Goal: Task Accomplishment & Management: Manage account settings

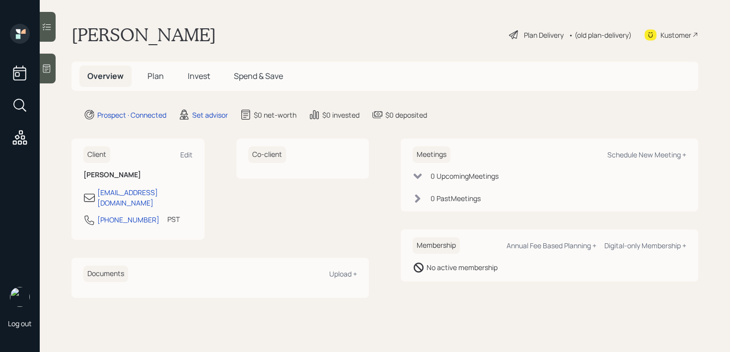
click at [50, 74] on div at bounding box center [48, 69] width 16 height 30
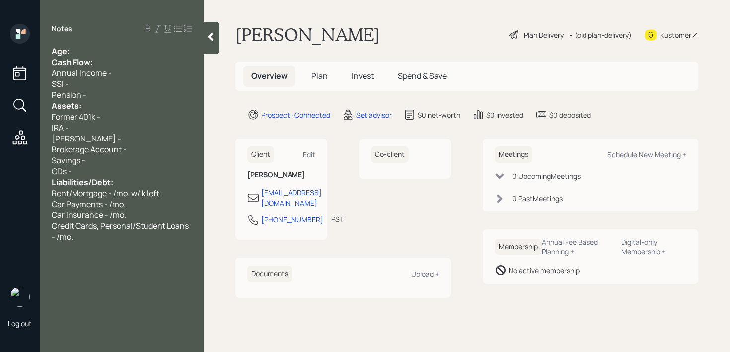
click at [105, 51] on div "Age:" at bounding box center [122, 51] width 140 height 11
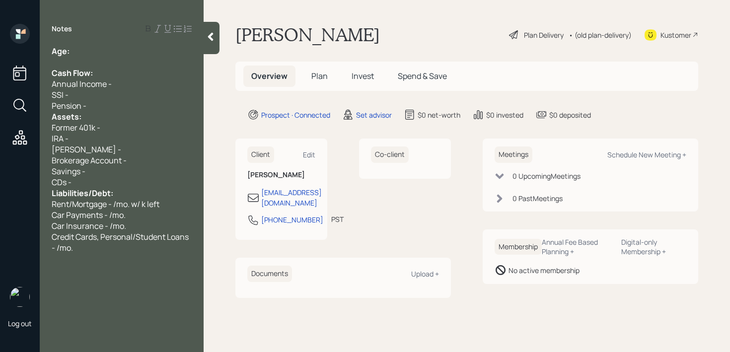
click at [106, 54] on div "Age:" at bounding box center [122, 51] width 140 height 11
drag, startPoint x: 86, startPoint y: 53, endPoint x: 73, endPoint y: 53, distance: 13.9
click at [73, 53] on div "Age: [DEMOGRAPHIC_DATA]" at bounding box center [122, 51] width 140 height 11
click at [101, 58] on div at bounding box center [122, 62] width 140 height 11
click at [109, 107] on div "Pension -" at bounding box center [122, 105] width 140 height 11
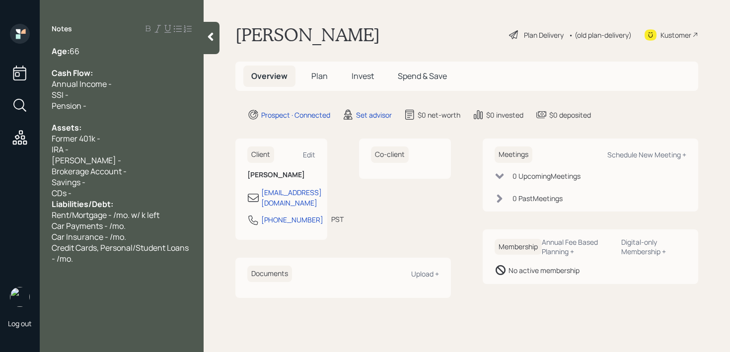
click at [127, 192] on div "CDs -" at bounding box center [122, 193] width 140 height 11
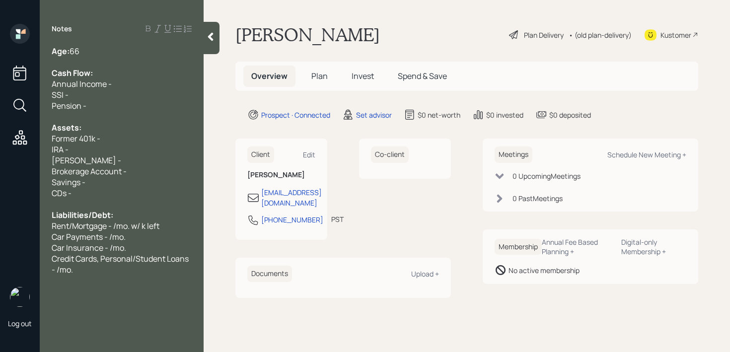
click at [101, 274] on div "Credit Cards, Personal/Student Loans - /mo." at bounding box center [122, 264] width 140 height 22
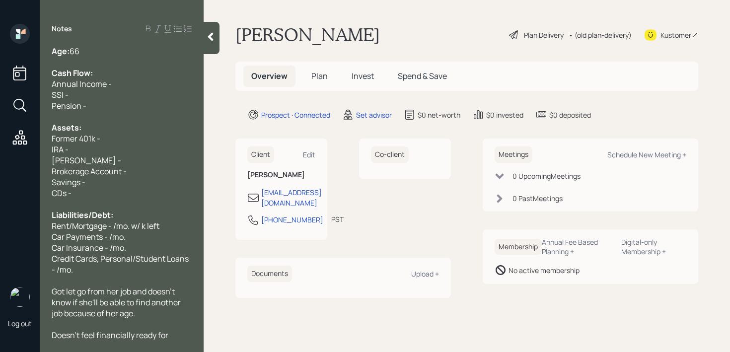
scroll to position [11, 0]
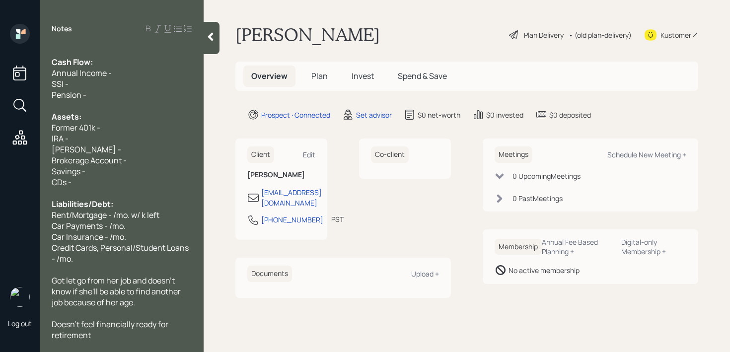
click at [154, 297] on div "Got let go from her job and doesn't know if she'll be able to find another job …" at bounding box center [122, 291] width 140 height 33
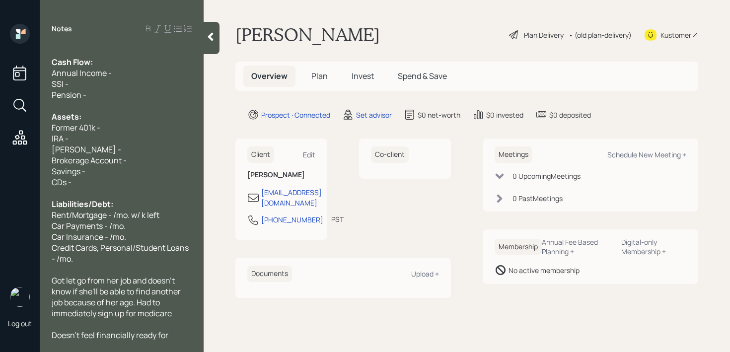
click at [86, 80] on div "SSI -" at bounding box center [122, 83] width 140 height 11
click at [83, 63] on span "Cash Flow:" at bounding box center [72, 62] width 41 height 11
click at [130, 82] on div "SSI -" at bounding box center [122, 83] width 140 height 11
click at [121, 106] on div at bounding box center [122, 105] width 140 height 11
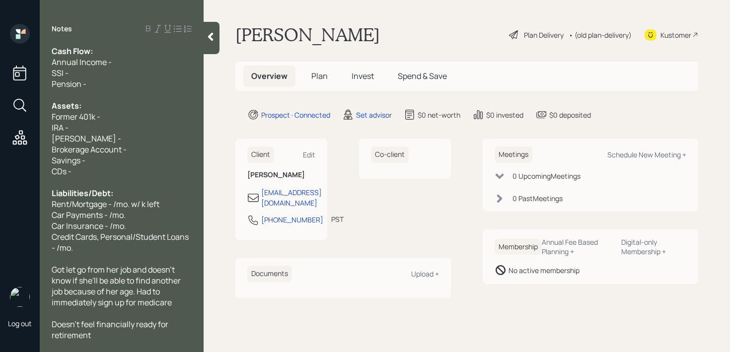
click at [110, 160] on div "Savings -" at bounding box center [122, 160] width 140 height 11
click at [110, 155] on div "Savings -" at bounding box center [122, 160] width 140 height 11
click at [111, 151] on span "Brokerage Account -" at bounding box center [89, 149] width 75 height 11
click at [103, 337] on div "Doesn't feel financially ready for retirement" at bounding box center [122, 330] width 140 height 22
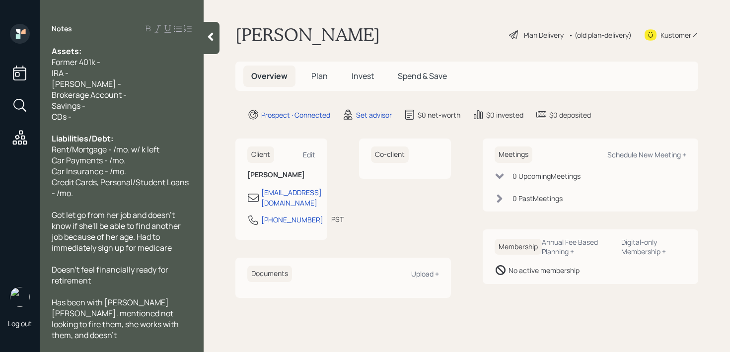
scroll to position [66, 0]
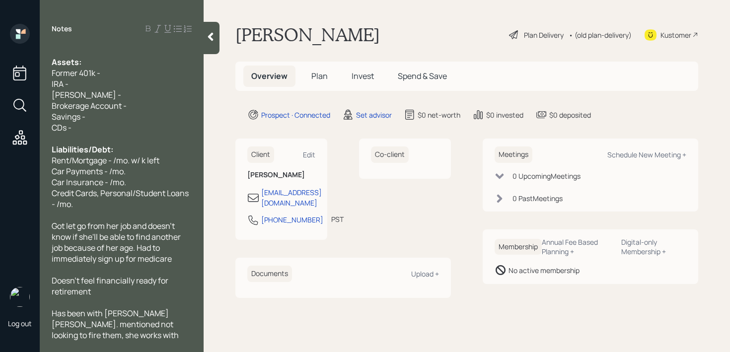
click at [128, 190] on span "Credit Cards, Personal/Student Loans - /mo." at bounding box center [121, 199] width 139 height 22
click at [136, 167] on div "Car Payments - /mo." at bounding box center [122, 171] width 140 height 11
click at [114, 236] on span "Got let go from her job and doesn't know if she'll be able to find another job …" at bounding box center [117, 243] width 131 height 44
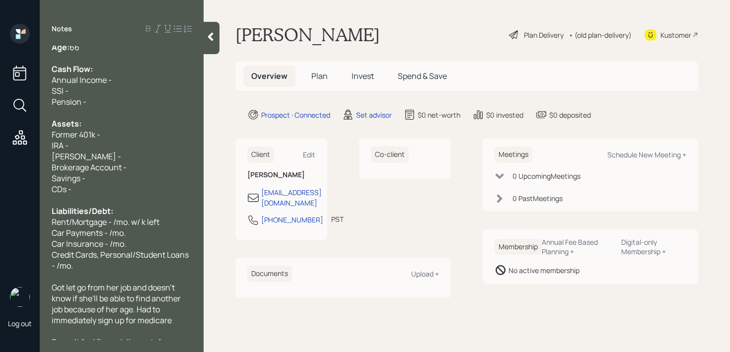
scroll to position [0, 0]
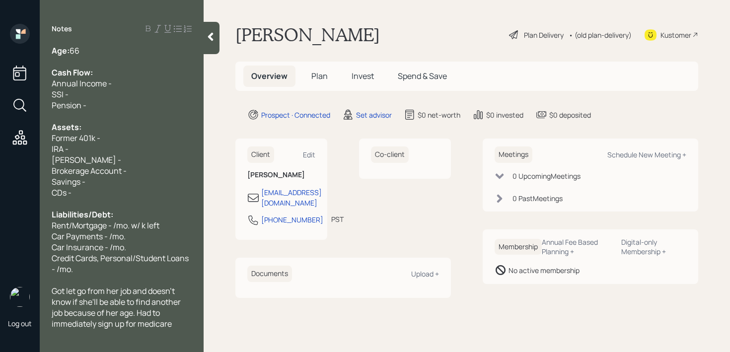
click at [119, 136] on div "Former 401k -" at bounding box center [122, 138] width 140 height 11
click at [108, 154] on div "Roth IRA -" at bounding box center [122, 159] width 140 height 11
drag, startPoint x: 112, startPoint y: 150, endPoint x: 45, endPoint y: 150, distance: 67.1
click at [45, 150] on div "Age: 66 Cash Flow: Annual Income - SSI - Pension - Assets: Former 401k - 425k I…" at bounding box center [122, 193] width 164 height 295
click at [87, 149] on div "IRA -" at bounding box center [122, 149] width 140 height 11
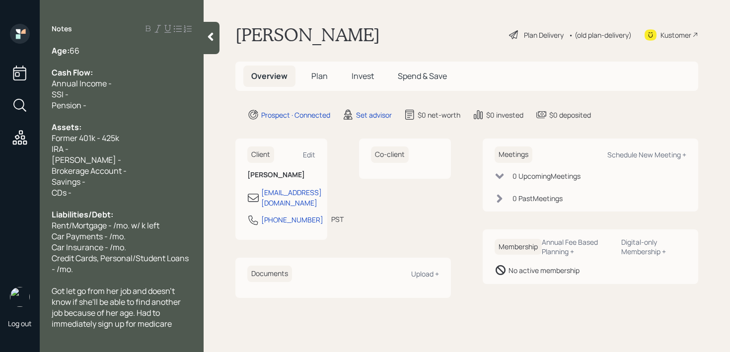
click at [100, 155] on div "Roth IRA -" at bounding box center [122, 159] width 140 height 11
drag, startPoint x: 111, startPoint y: 164, endPoint x: 141, endPoint y: 164, distance: 29.3
click at [111, 164] on div "Roth IRA -" at bounding box center [122, 159] width 140 height 11
click at [148, 165] on div "Brokerage Account -" at bounding box center [122, 170] width 140 height 11
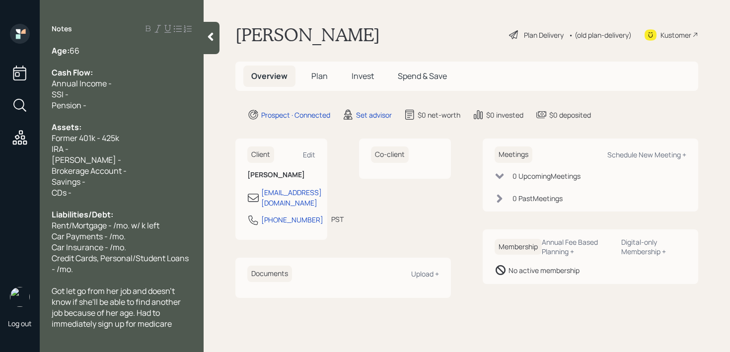
click at [153, 149] on div "IRA -" at bounding box center [122, 149] width 140 height 11
drag, startPoint x: 55, startPoint y: 147, endPoint x: 38, endPoint y: 147, distance: 16.4
click at [39, 147] on div "Log out Notes Age: 66 Cash Flow: Annual Income - SSI - Pension - Assets: Former…" at bounding box center [365, 176] width 730 height 352
click at [93, 49] on div "Age: 66" at bounding box center [122, 50] width 140 height 11
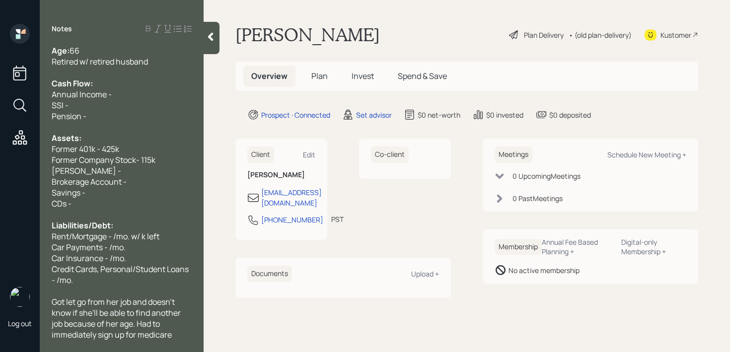
click at [104, 95] on span "Annual Income -" at bounding box center [82, 94] width 60 height 11
click at [112, 107] on div "SSI -" at bounding box center [122, 105] width 140 height 11
click at [113, 130] on div at bounding box center [122, 127] width 140 height 11
click at [160, 156] on div "Former Company Stock- 115k" at bounding box center [122, 159] width 140 height 11
click at [172, 165] on div "Roth IRA -" at bounding box center [122, 170] width 140 height 11
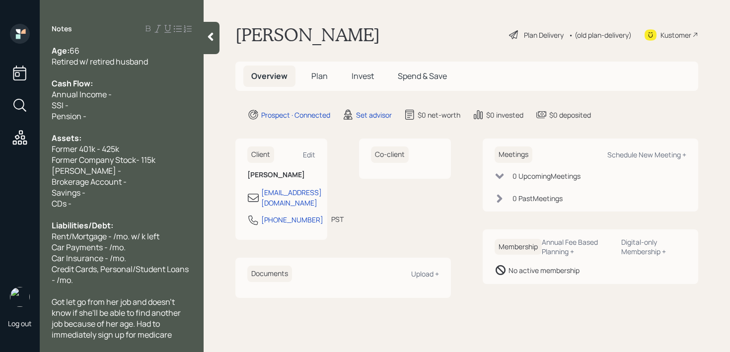
click at [120, 111] on div "Pension -" at bounding box center [122, 116] width 140 height 11
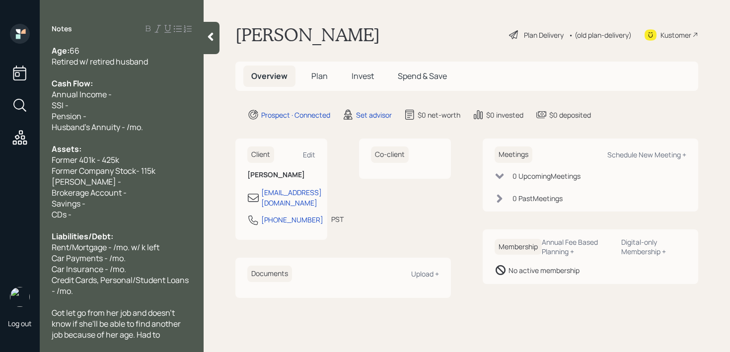
scroll to position [87, 0]
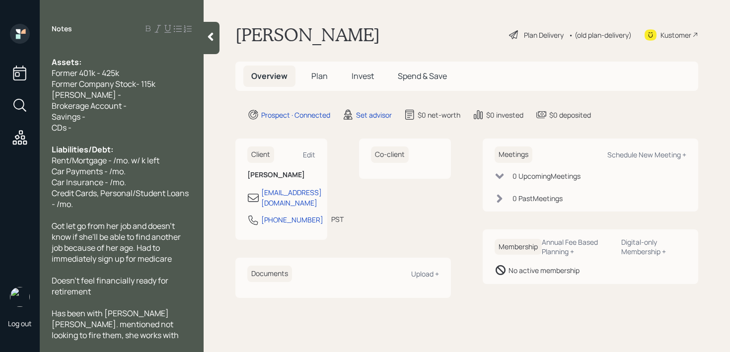
click at [159, 338] on div "Has been with morgan stanley. mentioned not looking to fire them, she works wit…" at bounding box center [122, 330] width 140 height 44
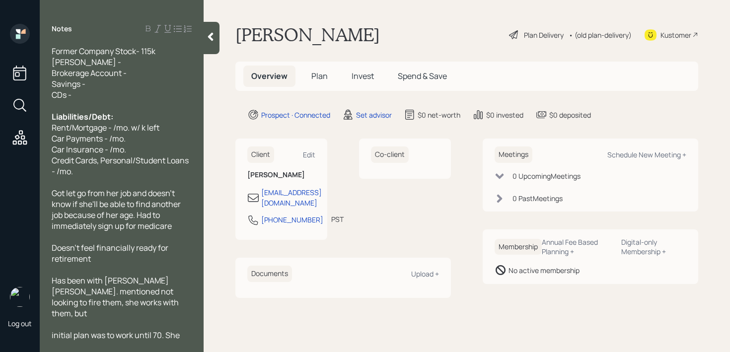
scroll to position [131, 0]
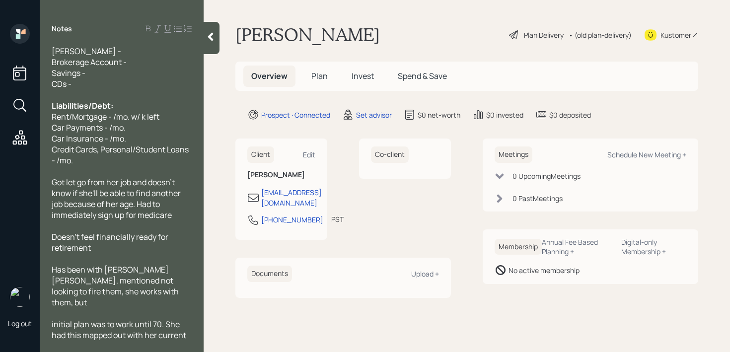
click at [55, 319] on span "initial plan was to work until 70. She had this mapped out with her current FA" at bounding box center [120, 335] width 136 height 33
click at [84, 334] on div "Initial plan was to work until 70. She had this mapped out with her current FA" at bounding box center [122, 335] width 140 height 33
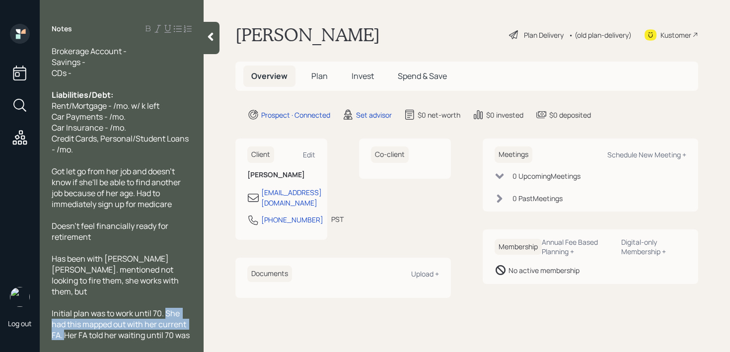
drag, startPoint x: 65, startPoint y: 322, endPoint x: 166, endPoint y: 298, distance: 104.6
click at [166, 308] on span "Initial plan was to work until 70. She had this mapped out with her current FA.…" at bounding box center [122, 330] width 140 height 44
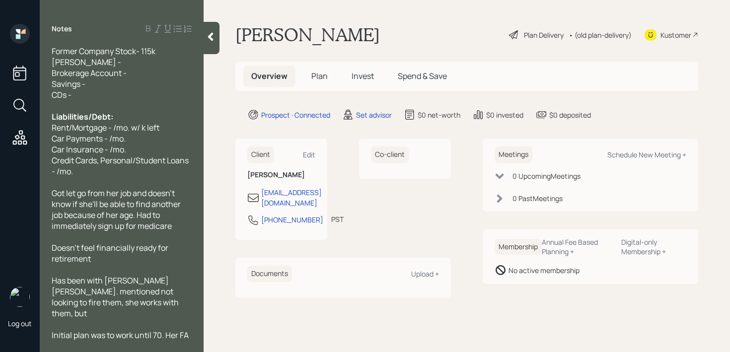
drag, startPoint x: 177, startPoint y: 335, endPoint x: 87, endPoint y: 337, distance: 89.4
click at [87, 337] on div "Initial plan was to work until 70. Her FA told her waiting until 70 was ideal" at bounding box center [122, 341] width 140 height 22
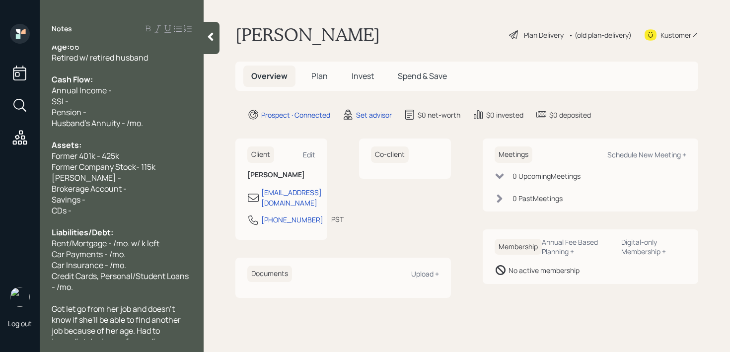
scroll to position [3, 0]
click at [121, 183] on div "Roth IRA -" at bounding box center [122, 179] width 140 height 11
click at [52, 158] on span "Former 401k - 425k" at bounding box center [86, 157] width 68 height 11
click at [53, 168] on span "Former Company Stock- 115k" at bounding box center [104, 168] width 104 height 11
click at [90, 177] on div "Roth IRA -" at bounding box center [122, 179] width 140 height 11
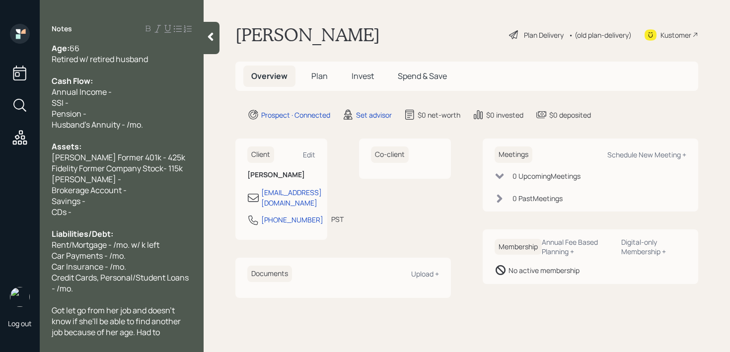
click at [98, 177] on div "Roth IRA -" at bounding box center [122, 179] width 140 height 11
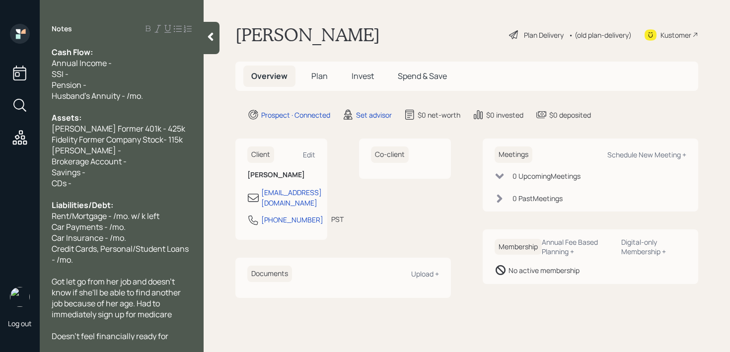
scroll to position [16, 0]
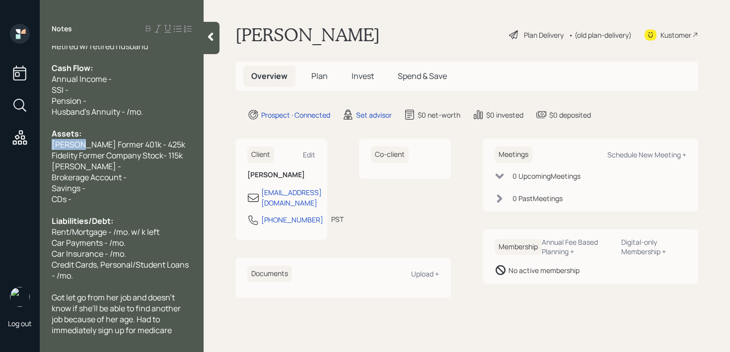
drag, startPoint x: 79, startPoint y: 147, endPoint x: 32, endPoint y: 147, distance: 47.7
click at [49, 147] on div "Age: 66 Retired w/ retired husband Cash Flow: Annual Income - SSI - Pension - H…" at bounding box center [122, 193] width 164 height 295
click at [133, 145] on span "Schwab Former 401k - 425k" at bounding box center [119, 144] width 134 height 11
click at [133, 167] on div "Roth IRA -" at bounding box center [122, 166] width 140 height 11
click at [183, 108] on div "Husband's Annuity - /mo." at bounding box center [122, 111] width 140 height 11
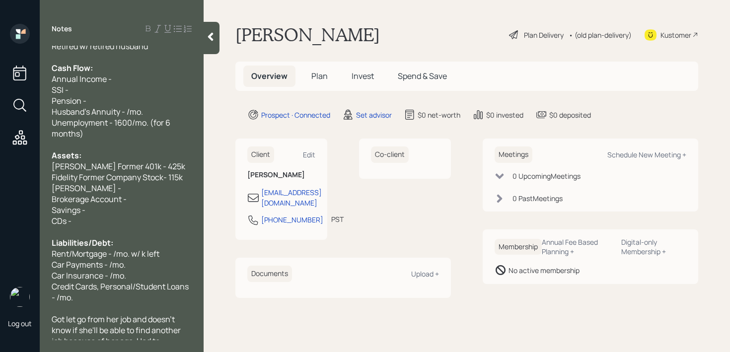
click at [150, 106] on div "Husband's Annuity - /mo." at bounding box center [122, 111] width 140 height 11
click at [122, 110] on span "Husband's Annuity - /mo." at bounding box center [97, 111] width 91 height 11
click at [133, 110] on span "Husband's Annuity - /mo." at bounding box center [97, 111] width 91 height 11
drag, startPoint x: 142, startPoint y: 110, endPoint x: 91, endPoint y: 110, distance: 50.7
click at [91, 110] on span "Husband's Annuity - /mo." at bounding box center [97, 111] width 91 height 11
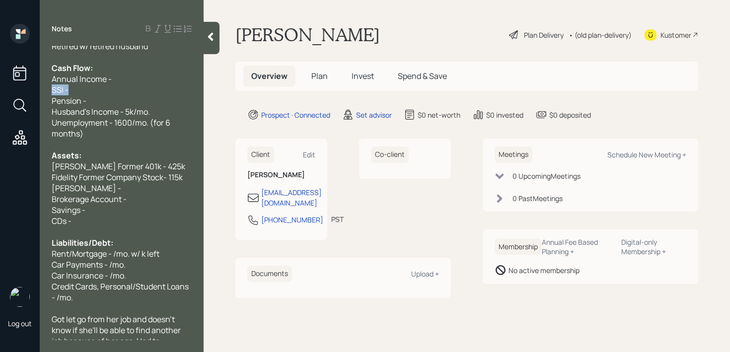
drag, startPoint x: 52, startPoint y: 89, endPoint x: 4, endPoint y: 89, distance: 47.7
click at [8, 89] on div "Log out Notes Age: 66 Retired w/ retired husband Cash Flow: Annual Income - SSI…" at bounding box center [365, 176] width 730 height 352
click at [89, 110] on span "Husband's Income - 5k/mo." at bounding box center [101, 111] width 98 height 11
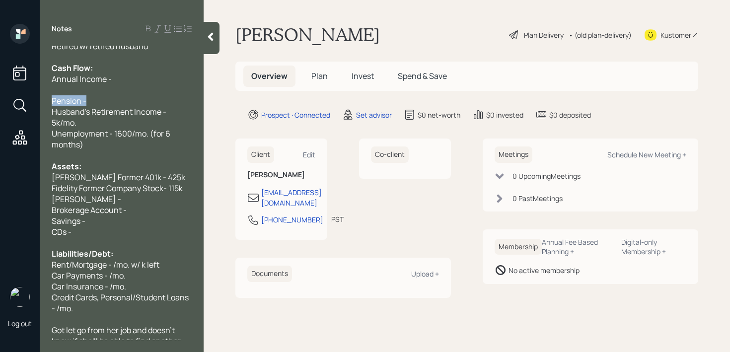
drag, startPoint x: 97, startPoint y: 102, endPoint x: 0, endPoint y: 102, distance: 96.9
click at [0, 102] on div "Log out Notes Age: 66 Retired w/ retired husband Cash Flow: Annual Income - Pen…" at bounding box center [365, 176] width 730 height 352
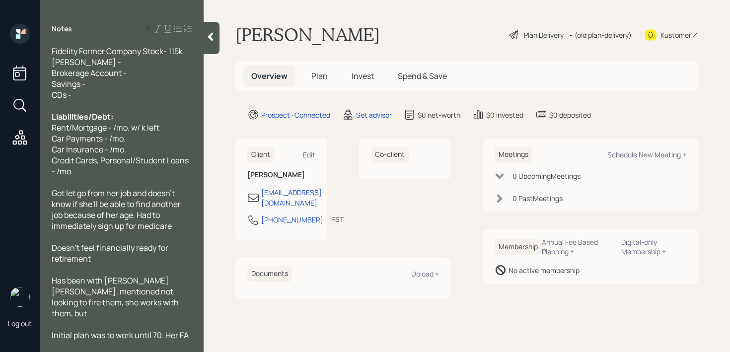
scroll to position [104, 0]
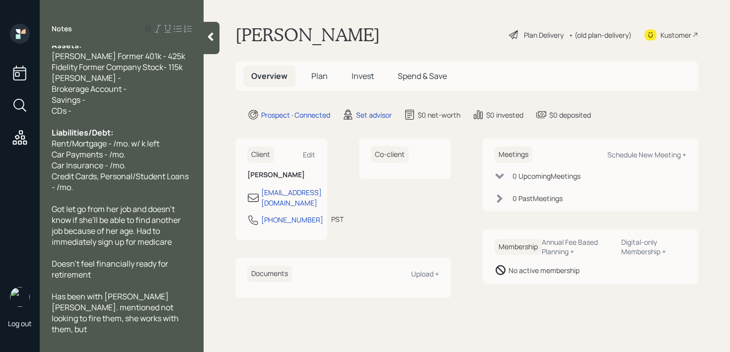
click at [143, 145] on span "Rent/Mortgage - /mo. w/ k left" at bounding box center [106, 143] width 108 height 11
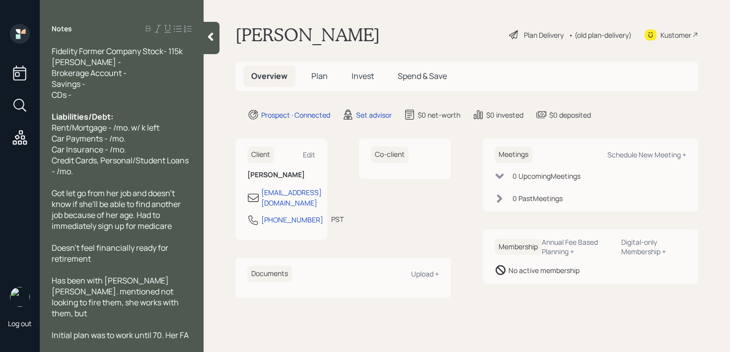
click at [108, 330] on span "Initial plan was to work until 70. Her FA told her this" at bounding box center [121, 341] width 139 height 22
drag, startPoint x: 72, startPoint y: 128, endPoint x: 22, endPoint y: 128, distance: 49.7
click at [26, 128] on div "Log out Notes Age: 66 Retired w/ retired husband Cash Flow: Husband's Retiremen…" at bounding box center [365, 176] width 730 height 352
click at [94, 130] on span "Mortgage - /mo. w/ k left" at bounding box center [95, 127] width 87 height 11
click at [123, 129] on span "Mortgage - 1.2k/mo. w/ k left" at bounding box center [102, 127] width 100 height 11
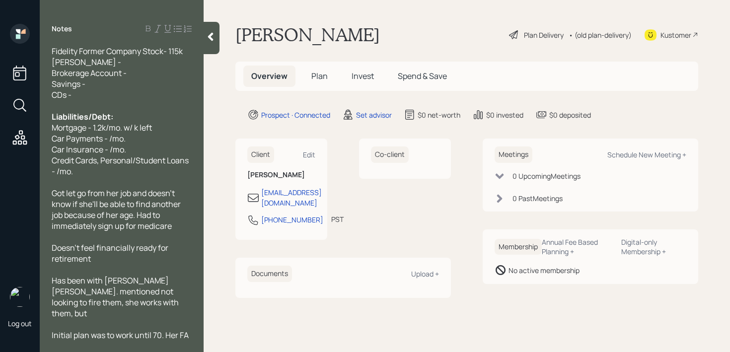
click at [136, 131] on span "Mortgage - 1.2k/mo. w/ k left" at bounding box center [102, 127] width 100 height 11
click at [159, 129] on div "Mortgage - 1.2k/mo. w/ k left" at bounding box center [122, 127] width 140 height 11
click at [136, 127] on span "Mortgage - 1.2k/mo. w/ k left" at bounding box center [102, 127] width 100 height 11
click at [104, 126] on span "Mortgage - 1.2k/mo. w/ k left" at bounding box center [102, 127] width 100 height 11
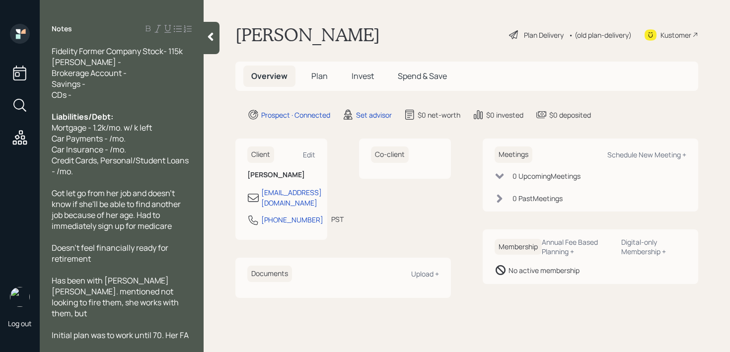
click at [152, 141] on div "Car Payments - /mo." at bounding box center [122, 138] width 140 height 11
click at [152, 148] on div "Car Insurance - /mo." at bounding box center [122, 149] width 140 height 11
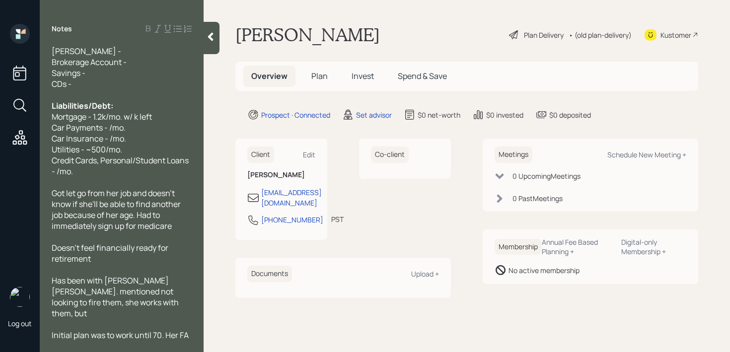
click at [127, 338] on div "Initial plan was to work until 70. Her FA told her this" at bounding box center [122, 341] width 140 height 22
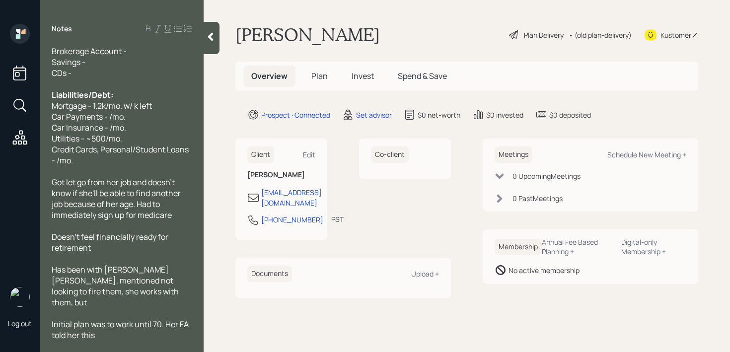
scroll to position [153, 0]
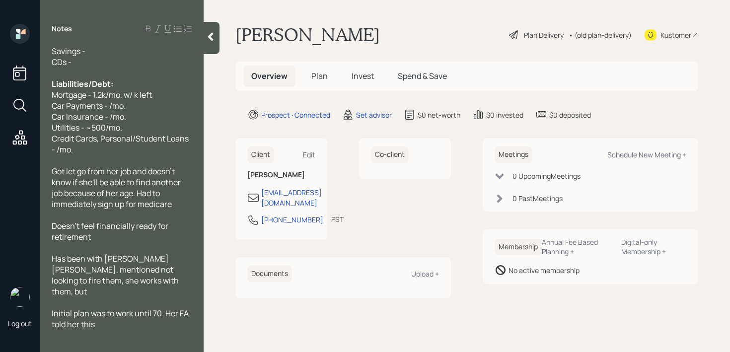
drag, startPoint x: 90, startPoint y: 339, endPoint x: 11, endPoint y: 339, distance: 78.5
click at [11, 339] on div "Log out Notes Age: 66 Retired w/ retired husband Cash Flow: Husband's Retiremen…" at bounding box center [365, 176] width 730 height 352
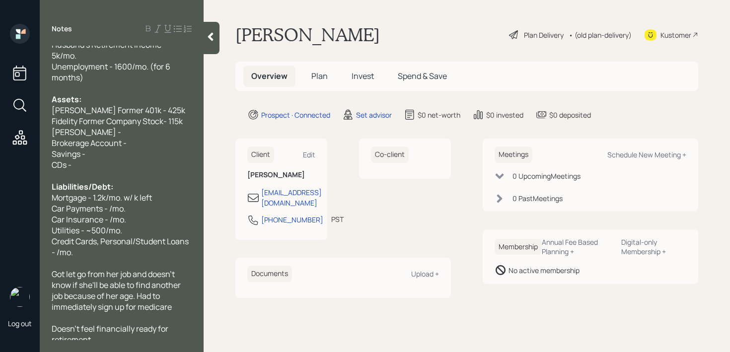
scroll to position [50, 0]
click at [141, 145] on div "Brokerage Account -" at bounding box center [122, 143] width 140 height 11
click at [141, 130] on div "Roth IRA -" at bounding box center [122, 132] width 140 height 11
click at [136, 208] on div "Car Payments - /mo." at bounding box center [122, 209] width 140 height 11
click at [111, 211] on span "Car Payments - /mo." at bounding box center [89, 209] width 74 height 11
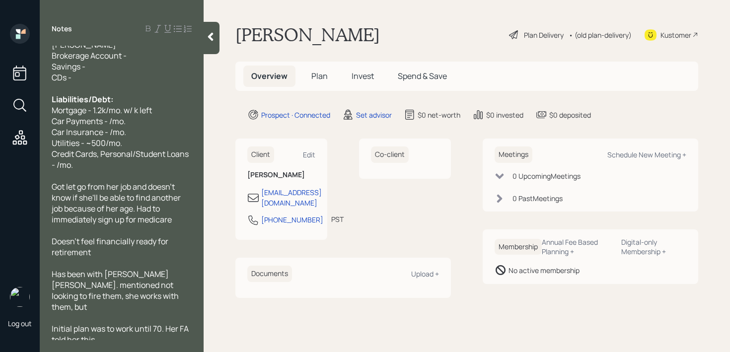
scroll to position [153, 0]
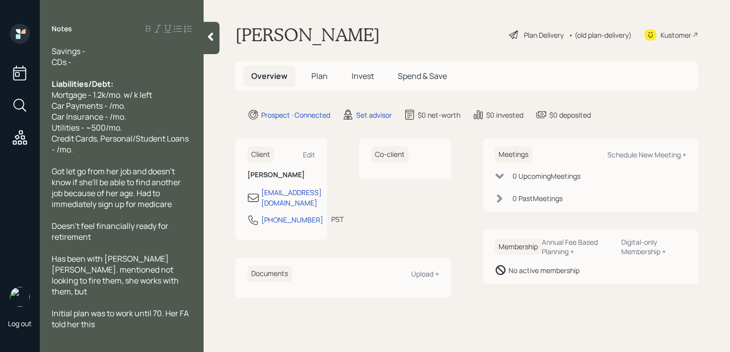
click at [157, 341] on div "Things to bring in 11k/mo." at bounding box center [122, 346] width 140 height 11
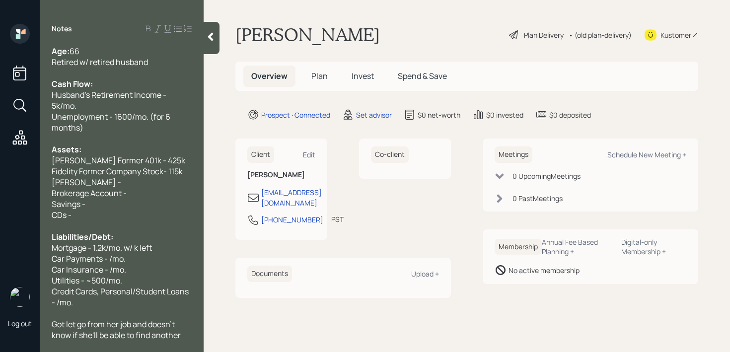
scroll to position [0, 0]
click at [160, 188] on div "Brokerage Account -" at bounding box center [122, 193] width 140 height 11
click at [166, 173] on span "Fidelity Former Company Stock- 115k" at bounding box center [117, 171] width 131 height 11
click at [165, 182] on div "Roth IRA -" at bounding box center [122, 182] width 140 height 11
drag, startPoint x: 168, startPoint y: 156, endPoint x: 0, endPoint y: 156, distance: 168.4
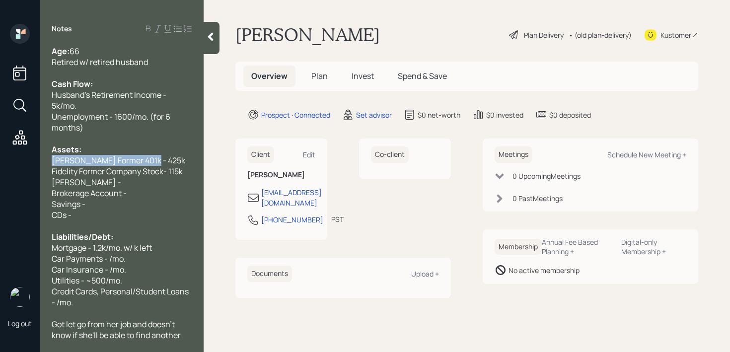
click at [0, 156] on div "Log out Notes Age: 66 Retired w/ retired husband Cash Flow: Husband's Retiremen…" at bounding box center [365, 176] width 730 height 352
click at [90, 188] on span "Brokerage Account -" at bounding box center [89, 193] width 75 height 11
drag, startPoint x: 105, startPoint y: 183, endPoint x: 4, endPoint y: 182, distance: 101.3
click at [0, 183] on div "Log out Notes Age: 66 Retired w/ retired husband Cash Flow: Husband's Retiremen…" at bounding box center [365, 176] width 730 height 352
click at [117, 175] on span "Fidelity Former Company Stock- 115k" at bounding box center [117, 171] width 131 height 11
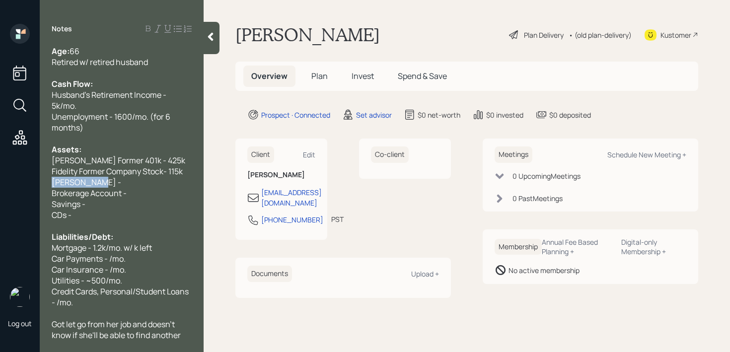
drag, startPoint x: 117, startPoint y: 183, endPoint x: 35, endPoint y: 183, distance: 82.0
click at [35, 183] on div "Log out Notes Age: 66 Retired w/ retired husband Cash Flow: Husband's Retiremen…" at bounding box center [365, 176] width 730 height 352
click at [98, 184] on div "Roth IRA -" at bounding box center [122, 182] width 140 height 11
drag, startPoint x: 142, startPoint y: 190, endPoint x: 0, endPoint y: 190, distance: 142.1
click at [0, 190] on div "Log out Notes Age: 66 Retired w/ retired husband Cash Flow: Husband's Retiremen…" at bounding box center [365, 176] width 730 height 352
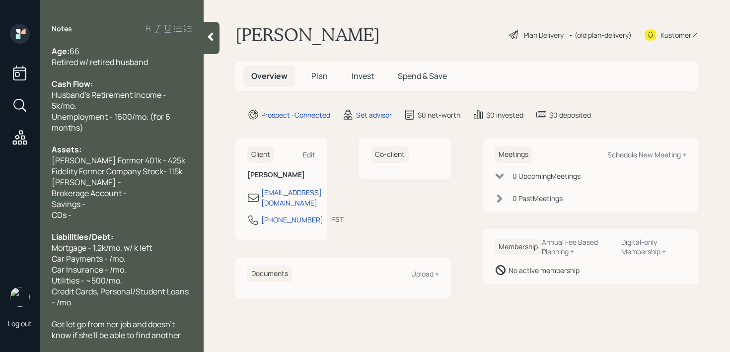
click at [91, 197] on span "Brokerage Account -" at bounding box center [89, 193] width 75 height 11
drag, startPoint x: 111, startPoint y: 178, endPoint x: 0, endPoint y: 178, distance: 110.8
click at [0, 178] on div "Log out Notes Age: 66 Retired w/ retired husband Cash Flow: Husband's Retiremen…" at bounding box center [365, 176] width 730 height 352
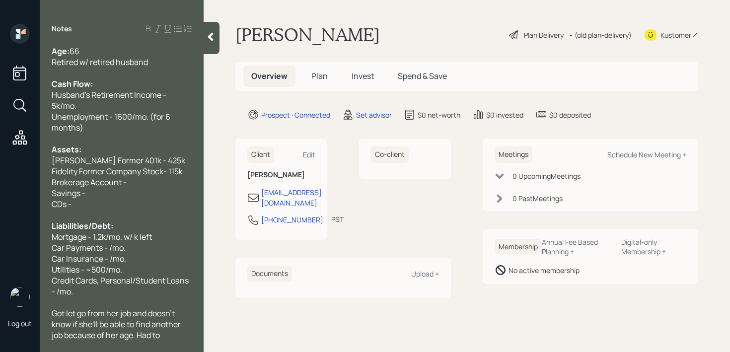
click at [89, 195] on div "Savings -" at bounding box center [122, 193] width 140 height 11
drag, startPoint x: 111, startPoint y: 185, endPoint x: 0, endPoint y: 185, distance: 110.8
click at [0, 185] on div "Log out Notes Age: 66 Retired w/ retired husband Cash Flow: Husband's Retiremen…" at bounding box center [365, 176] width 730 height 352
click at [142, 179] on div "Brokerage Account -" at bounding box center [122, 182] width 140 height 11
drag, startPoint x: 142, startPoint y: 179, endPoint x: 0, endPoint y: 179, distance: 141.6
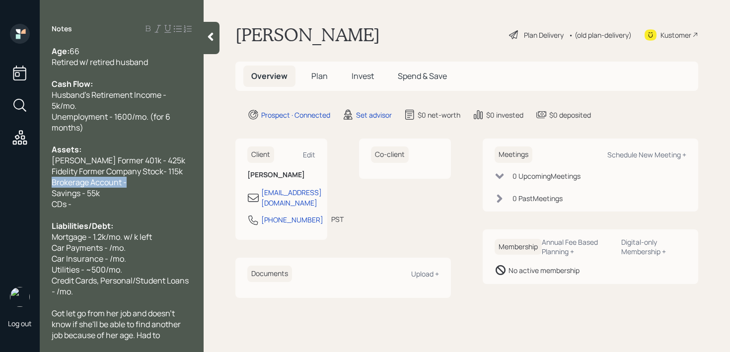
click at [0, 179] on div "Log out Notes Age: 66 Retired w/ retired husband Cash Flow: Husband's Retiremen…" at bounding box center [365, 176] width 730 height 352
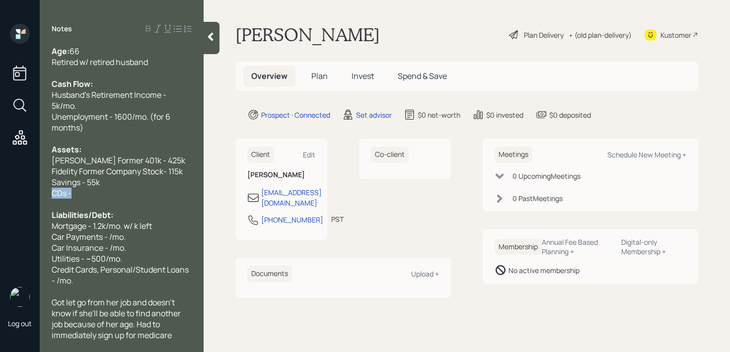
drag, startPoint x: 112, startPoint y: 193, endPoint x: 0, endPoint y: 193, distance: 112.3
click at [0, 193] on div "Log out Notes Age: 66 Retired w/ retired husband Cash Flow: Husband's Retiremen…" at bounding box center [365, 176] width 730 height 352
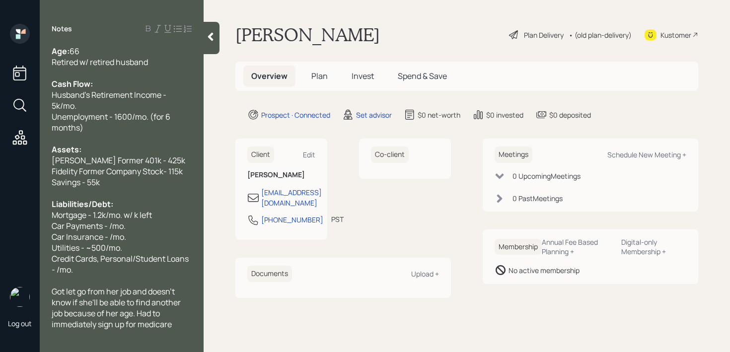
click at [139, 214] on span "Mortgage - 1.2k/mo. w/ k left" at bounding box center [102, 215] width 100 height 11
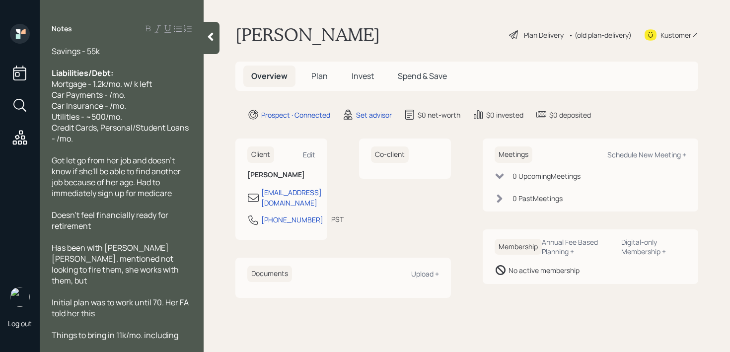
click at [123, 336] on div "Things to bring in 11k/mo. including emergency" at bounding box center [122, 341] width 140 height 22
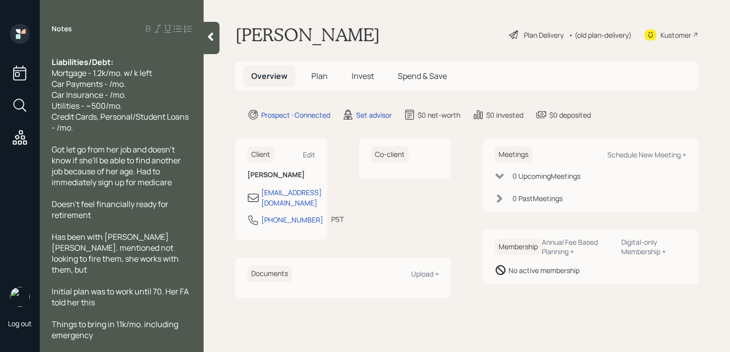
scroll to position [153, 0]
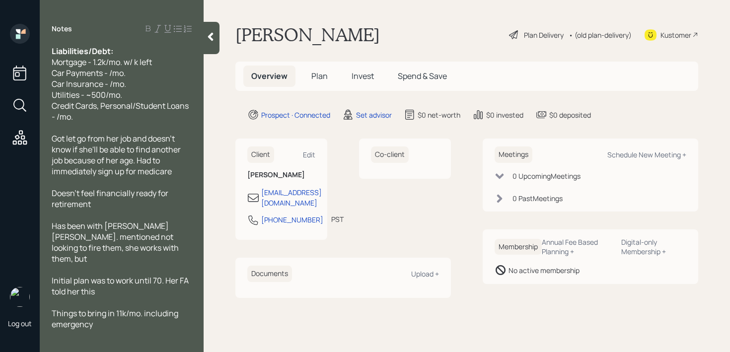
click at [118, 341] on span "has a trust with morgan stanley" at bounding box center [114, 352] width 124 height 22
click at [144, 341] on span "has a trust with Morgan stanley" at bounding box center [114, 352] width 124 height 22
click at [109, 223] on span "Has been with morgan stanley. mentioned not looking to fire them, she works wit…" at bounding box center [116, 243] width 129 height 44
click at [138, 227] on span "Has been with Morgan stanley. mentioned not looking to fire them, she works wit…" at bounding box center [116, 243] width 129 height 44
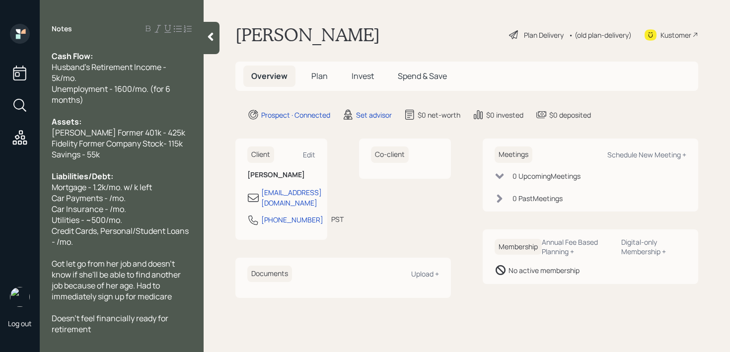
scroll to position [0, 0]
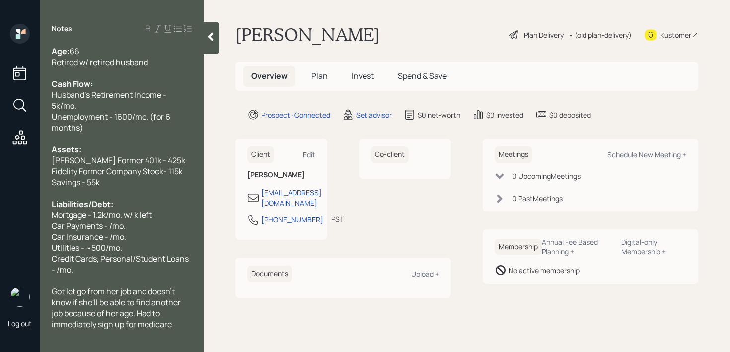
click at [182, 170] on span "Fidelity Former Company Stock- 115k" at bounding box center [117, 171] width 131 height 11
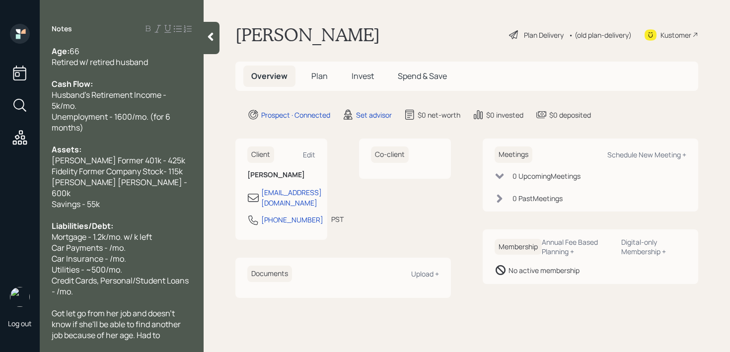
click at [176, 185] on div "Morgan Stanley - 600k" at bounding box center [122, 188] width 140 height 22
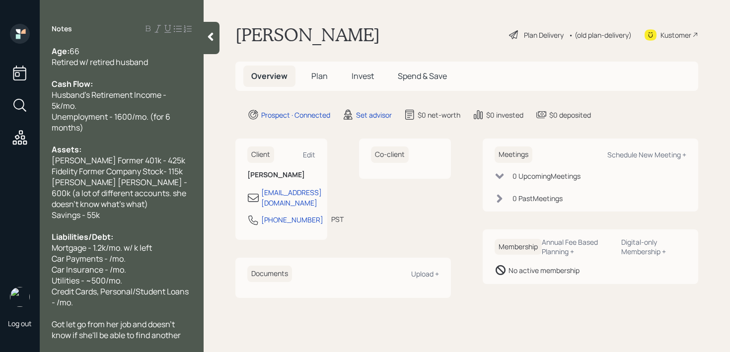
click at [142, 184] on span "Morgan Stanley - 600k (a lot of different accounts. she doesn't know what's wha…" at bounding box center [120, 193] width 137 height 33
click at [127, 178] on span "Morgan Stanley - 600k (a lot of different accounts. she doesn't know what's wha…" at bounding box center [120, 193] width 137 height 33
click at [119, 213] on div "Savings - 55k" at bounding box center [122, 215] width 140 height 11
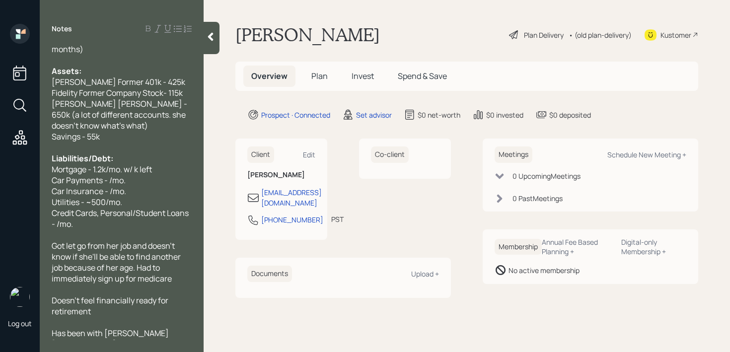
scroll to position [77, 0]
drag, startPoint x: 145, startPoint y: 183, endPoint x: 9, endPoint y: 183, distance: 135.6
click at [11, 183] on div "Log out Notes Age: 66 Retired w/ retired husband Cash Flow: Husband's Retiremen…" at bounding box center [365, 176] width 730 height 352
click at [100, 180] on span "Car Payments - /mo." at bounding box center [89, 181] width 74 height 11
drag, startPoint x: 152, startPoint y: 188, endPoint x: 0, endPoint y: 188, distance: 152.0
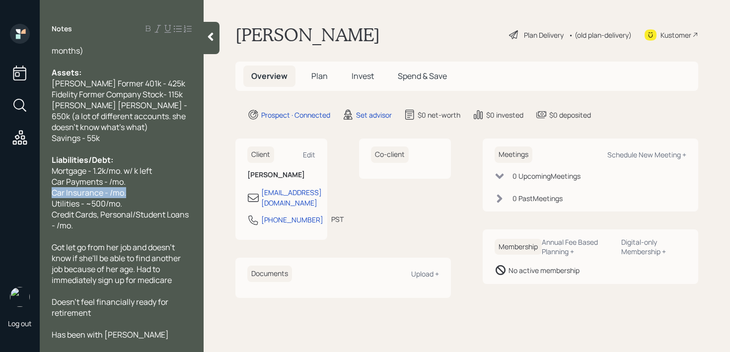
click at [0, 188] on div "Log out Notes Age: 66 Retired w/ retired husband Cash Flow: Husband's Retiremen…" at bounding box center [365, 176] width 730 height 352
click at [148, 180] on div "Car Payments - /mo." at bounding box center [122, 180] width 140 height 11
drag, startPoint x: 153, startPoint y: 180, endPoint x: 0, endPoint y: 180, distance: 153.0
click at [0, 180] on div "Log out Notes Age: 66 Retired w/ retired husband Cash Flow: Husband's Retiremen…" at bounding box center [365, 176] width 730 height 352
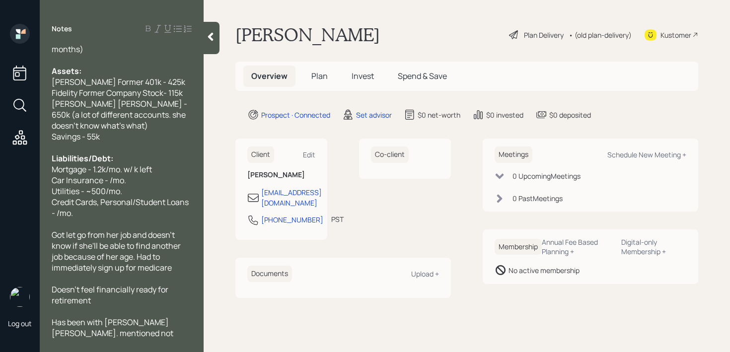
click at [129, 174] on span "Mortgage - 1.2k/mo. w/ k left" at bounding box center [102, 169] width 100 height 11
click at [135, 170] on span "Mortgage - 1.2k/mo. w/ k left" at bounding box center [102, 169] width 100 height 11
drag, startPoint x: 131, startPoint y: 187, endPoint x: 0, endPoint y: 187, distance: 130.7
click at [0, 187] on div "Log out Notes Age: 66 Retired w/ retired husband Cash Flow: Husband's Retiremen…" at bounding box center [365, 176] width 730 height 352
click at [129, 175] on div "Car Insurance - /mo." at bounding box center [122, 180] width 140 height 11
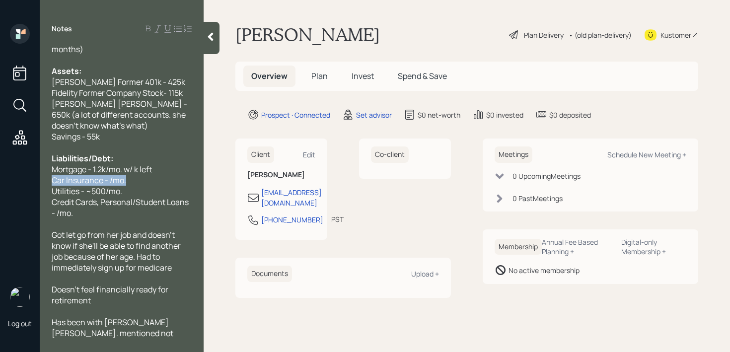
drag, startPoint x: 143, startPoint y: 175, endPoint x: 0, endPoint y: 175, distance: 142.6
click at [0, 175] on div "Log out Notes Age: 66 Retired w/ retired husband Cash Flow: Husband's Retiremen…" at bounding box center [365, 176] width 730 height 352
click at [106, 182] on span "Car Insurance - /mo." at bounding box center [89, 180] width 75 height 11
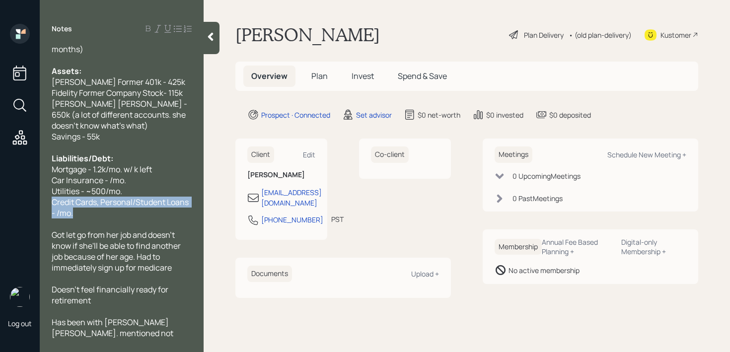
drag, startPoint x: 89, startPoint y: 213, endPoint x: 34, endPoint y: 197, distance: 56.8
click at [34, 197] on div "Log out Notes Age: 66 Retired w/ retired husband Cash Flow: Husband's Retiremen…" at bounding box center [365, 176] width 730 height 352
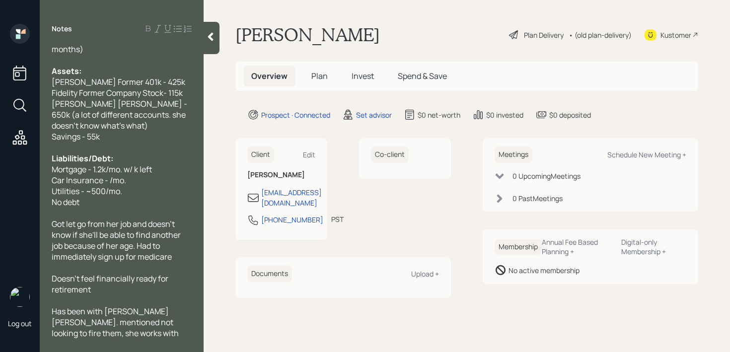
drag, startPoint x: 57, startPoint y: 203, endPoint x: 0, endPoint y: 203, distance: 56.6
click at [0, 203] on div "Log out Notes Age: 66 Retired w/ retired husband Cash Flow: Husband's Retiremen…" at bounding box center [365, 176] width 730 height 352
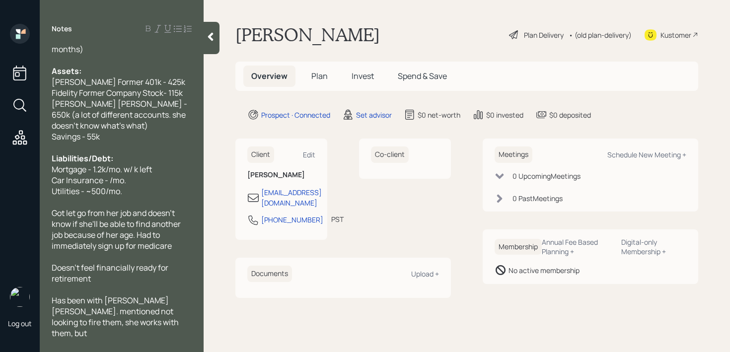
click at [137, 167] on span "Mortgage - 1.2k/mo. w/ k left" at bounding box center [102, 169] width 100 height 11
click at [174, 168] on div "Mortgage - 1.2k/mo. w/ 260k left" at bounding box center [122, 169] width 140 height 11
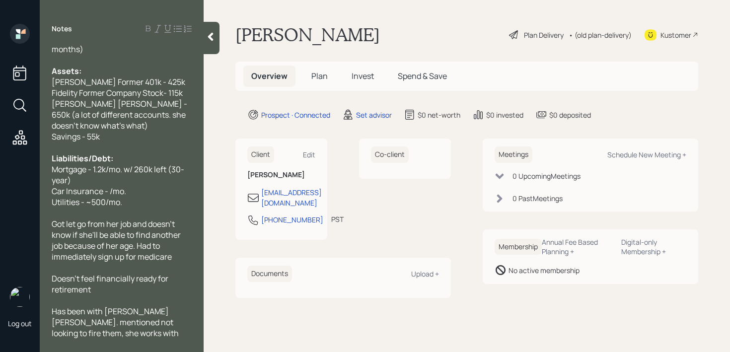
click at [186, 169] on div "Mortgage - 1.2k/mo. w/ 260k left (30-year)" at bounding box center [122, 175] width 140 height 22
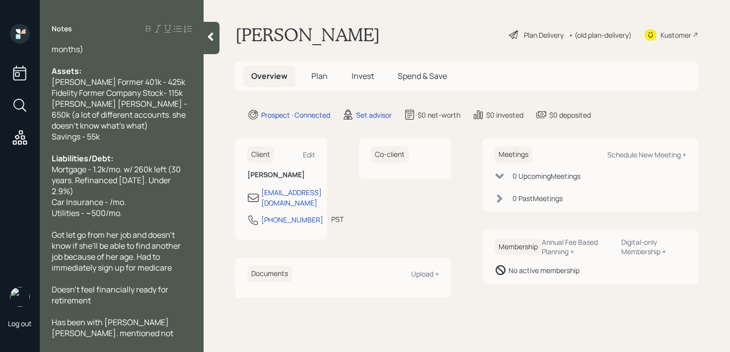
drag, startPoint x: 157, startPoint y: 184, endPoint x: 68, endPoint y: 190, distance: 89.1
click at [68, 190] on span "Mortgage - 1.2k/mo. w/ 260k left (30 years. Refinanced 6 yrs ago. Under 2.9%)" at bounding box center [117, 180] width 131 height 33
copy span "Under 2.9%"
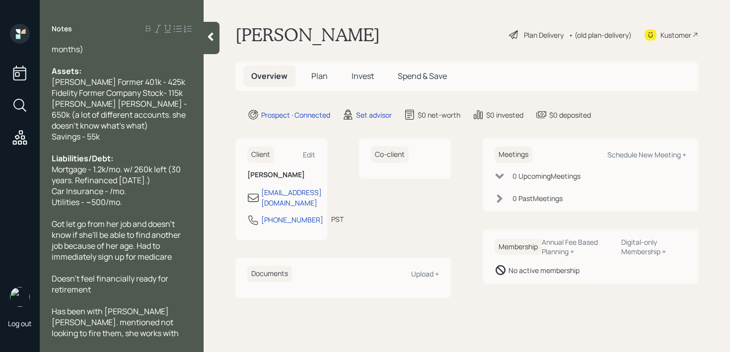
scroll to position [0, 0]
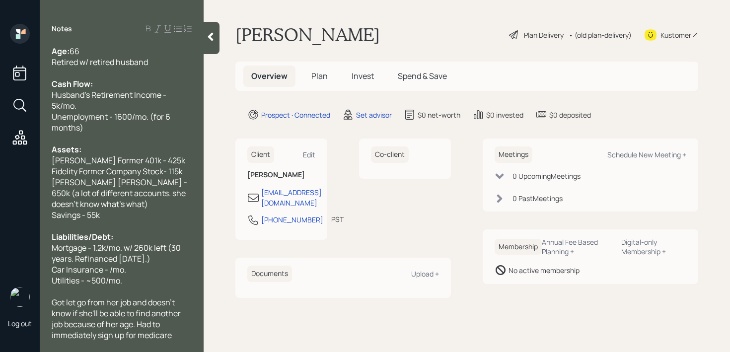
click at [157, 60] on div "Retired w/ retired husband" at bounding box center [122, 62] width 140 height 11
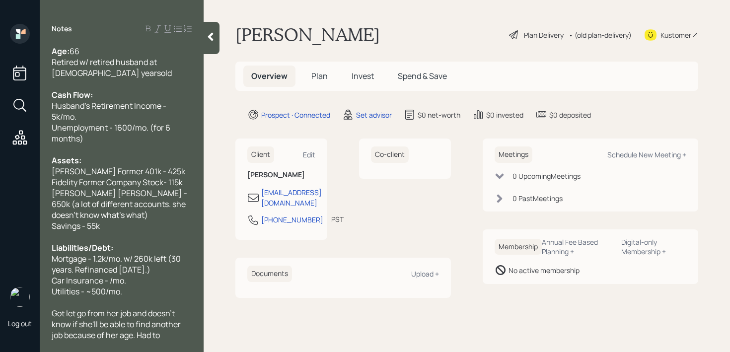
click at [72, 72] on span "Retired w/ retired husband at 76 yearsold" at bounding box center [112, 68] width 120 height 22
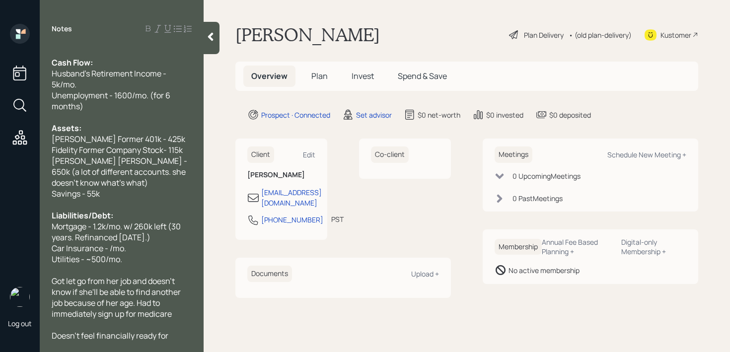
scroll to position [33, 0]
click at [173, 226] on span "Mortgage - 1.2k/mo. w/ 260k left (30 years. Refinanced 6 yrs ago.)" at bounding box center [117, 232] width 131 height 22
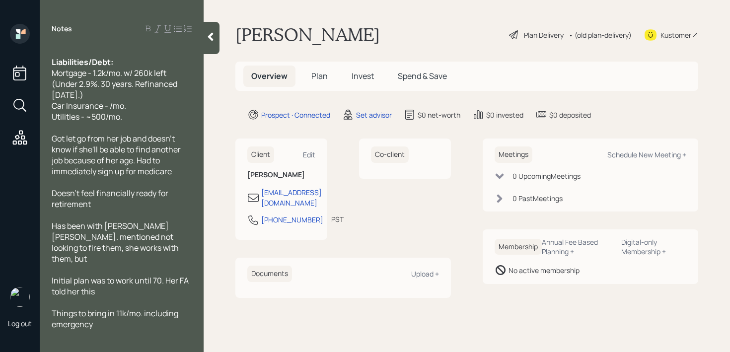
scroll to position [0, 0]
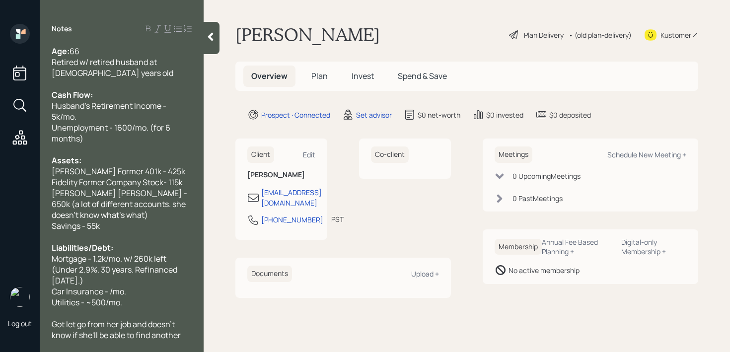
click at [148, 216] on div "Morgan Stanley - 650k (a lot of different accounts. she doesn't know what's wha…" at bounding box center [122, 204] width 140 height 33
click at [140, 233] on div at bounding box center [122, 236] width 140 height 11
click at [119, 80] on div at bounding box center [122, 83] width 140 height 11
click at [201, 51] on div "Age: 66 Retired w/ retired husband at 76 years old Cash Flow: Husband's Retirem…" at bounding box center [122, 193] width 164 height 295
click at [207, 46] on div at bounding box center [212, 38] width 16 height 32
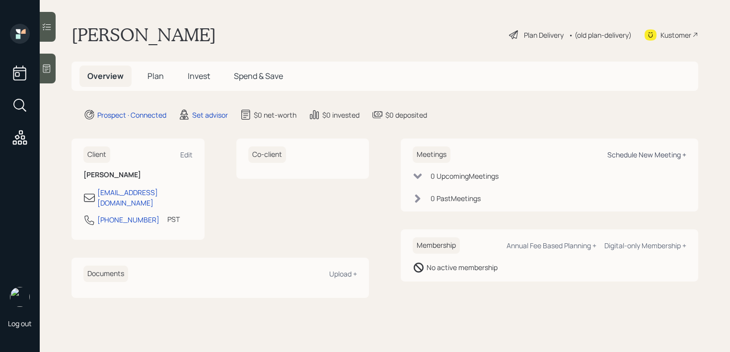
click at [668, 154] on div "Schedule New Meeting +" at bounding box center [647, 154] width 79 height 9
select select "round-robin"
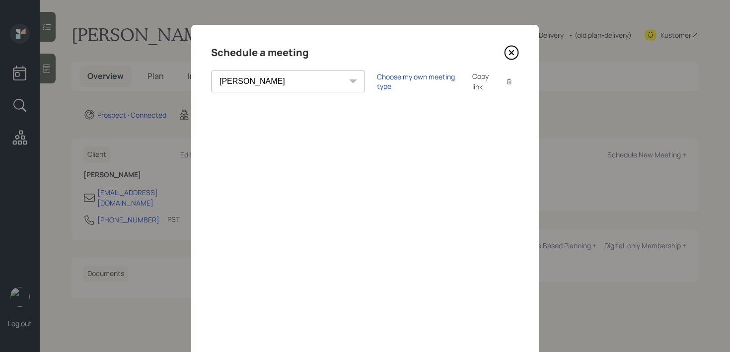
click at [512, 53] on icon at bounding box center [512, 53] width 4 height 4
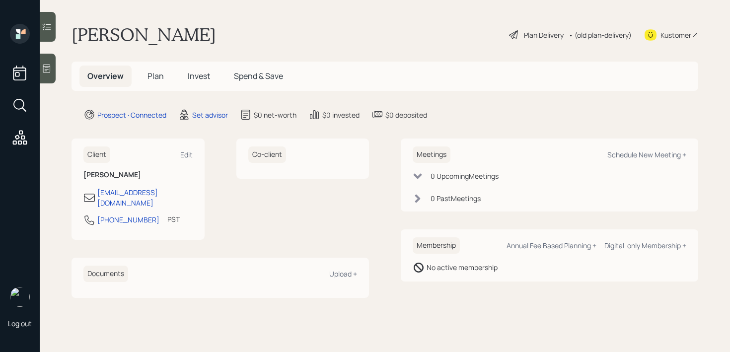
click at [43, 69] on icon at bounding box center [47, 69] width 10 height 10
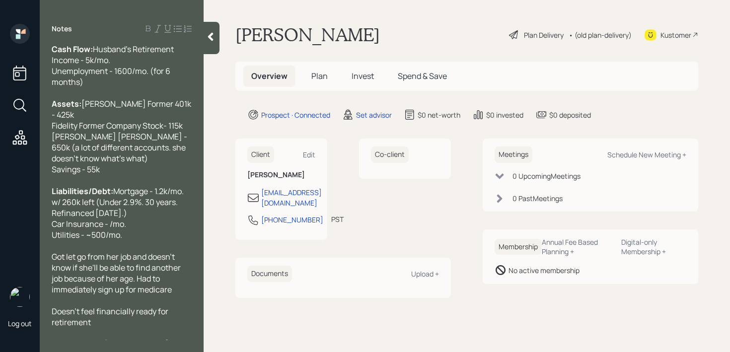
scroll to position [33, 0]
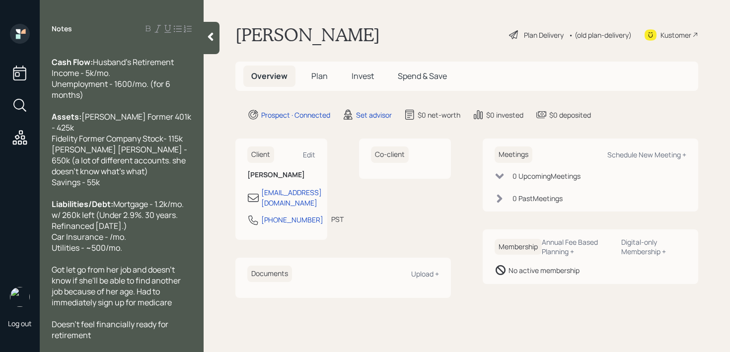
click at [130, 149] on span "Schwab Former 401k - 425k Fidelity Former Company Stock- 115k Morgan Stanley - …" at bounding box center [122, 149] width 141 height 77
drag, startPoint x: 162, startPoint y: 159, endPoint x: 64, endPoint y: 159, distance: 98.9
click at [64, 159] on span "Schwab Former 401k - 425k Fidelity Former Company Stock- 115k Morgan Stanley - …" at bounding box center [122, 149] width 141 height 77
click at [67, 159] on span "Schwab Former 401k - 425k Fidelity Former Company Stock- 115k Morgan Stanley - …" at bounding box center [122, 149] width 141 height 77
drag, startPoint x: 53, startPoint y: 160, endPoint x: 108, endPoint y: 159, distance: 54.7
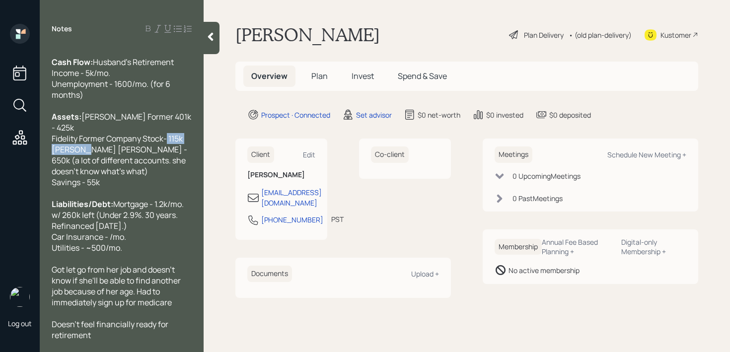
click at [108, 159] on span "Schwab Former 401k - 425k Fidelity Former Company Stock- 115k Morgan Stanley - …" at bounding box center [122, 149] width 141 height 77
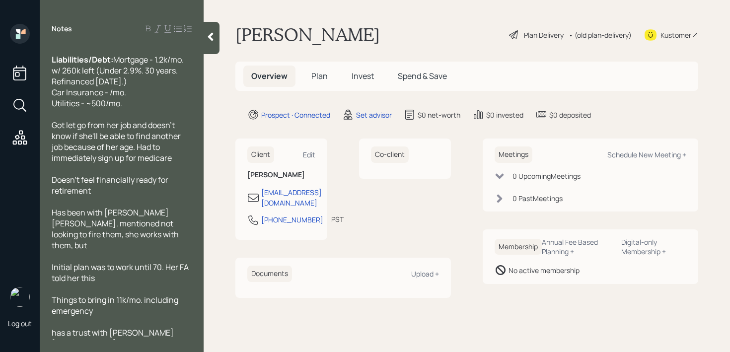
scroll to position [186, 0]
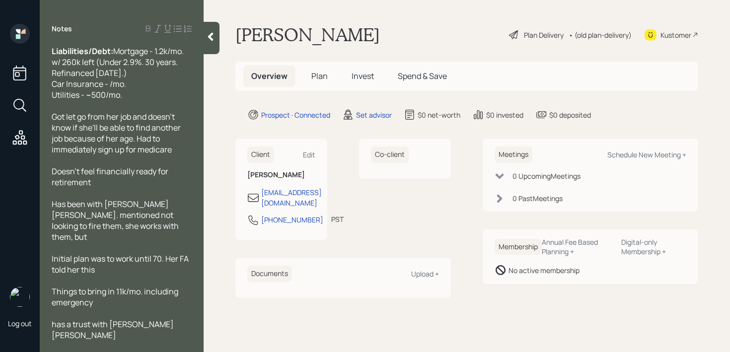
click at [174, 334] on div "has a trust with [PERSON_NAME] [PERSON_NAME]" at bounding box center [122, 330] width 140 height 22
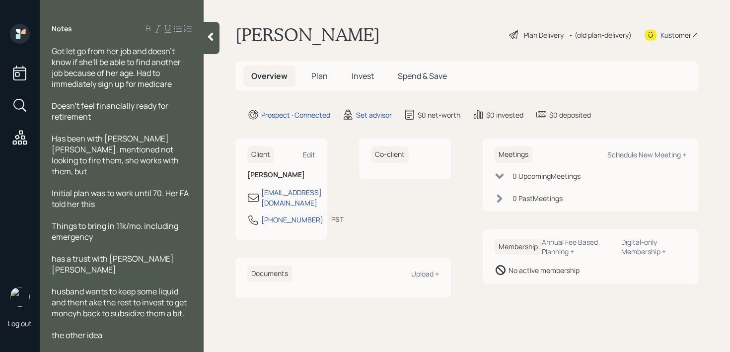
scroll to position [0, 0]
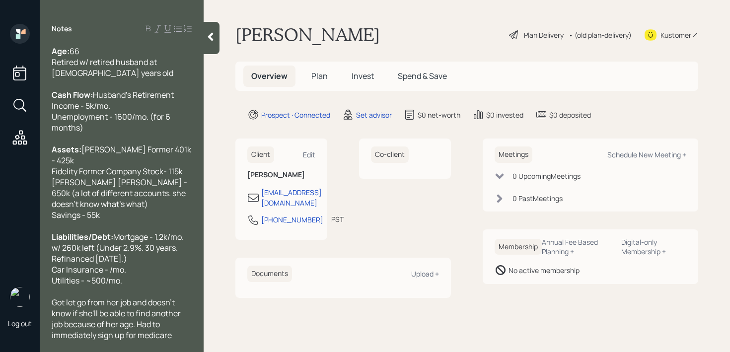
click at [125, 221] on div "Assets: Schwab Former 401k - 425k Fidelity Former Company Stock- 115k Morgan St…" at bounding box center [122, 182] width 140 height 77
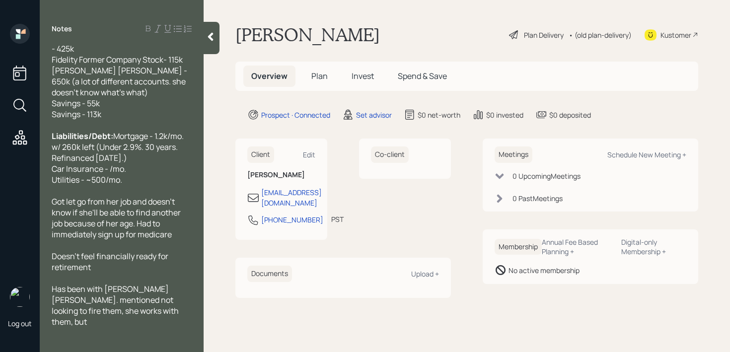
scroll to position [105, 0]
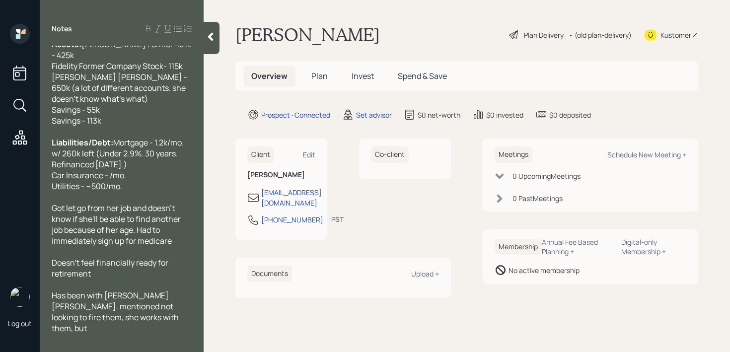
click at [117, 137] on div at bounding box center [122, 131] width 140 height 11
click at [121, 126] on div "Savings - 113k" at bounding box center [122, 120] width 140 height 11
drag, startPoint x: 81, startPoint y: 133, endPoint x: 60, endPoint y: 134, distance: 21.4
click at [60, 126] on span "Savings - 38k" at bounding box center [76, 120] width 48 height 11
click at [90, 126] on span "Severance - 48k" at bounding box center [81, 120] width 59 height 11
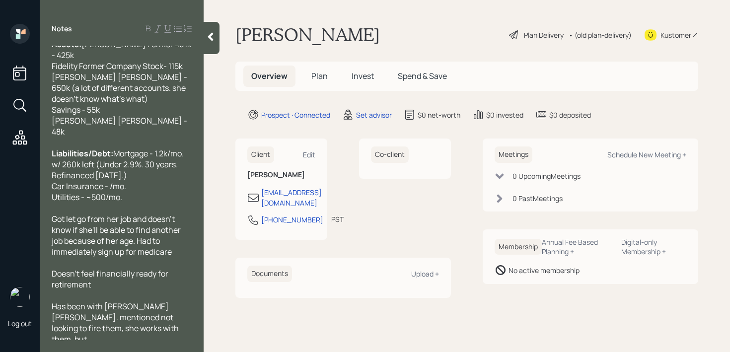
click at [149, 134] on div "Christy's Severance - 48k" at bounding box center [122, 126] width 140 height 22
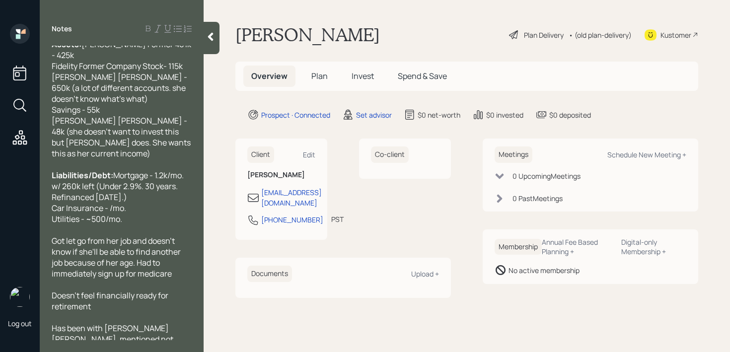
scroll to position [0, 0]
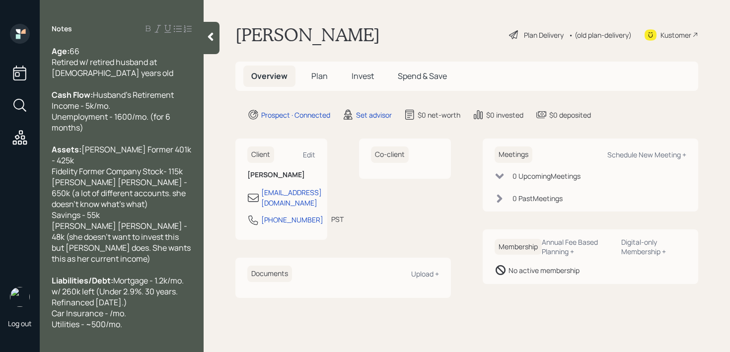
click at [131, 220] on div "Assets: Schwab Former 401k - 425k Fidelity Former Company Stock- 115k Morgan St…" at bounding box center [122, 182] width 140 height 77
click at [133, 221] on div "Assets: Schwab Former 401k - 425k Fidelity Former Company Stock- 115k Morgan St…" at bounding box center [122, 182] width 140 height 77
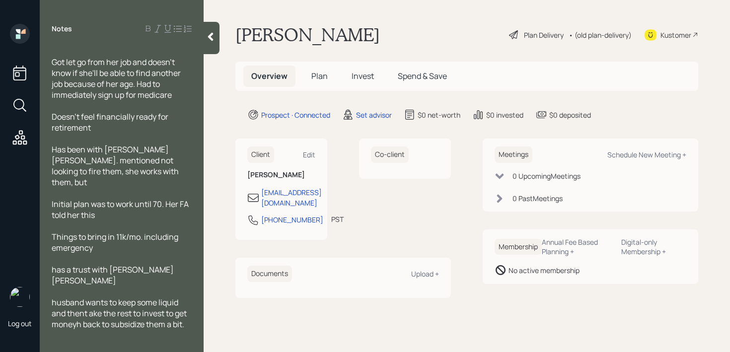
click at [60, 269] on span "has a trust with [PERSON_NAME] [PERSON_NAME]" at bounding box center [114, 275] width 124 height 22
click at [93, 300] on span "husband wants to keep some liquid and thent ake the rest to invest to get money…" at bounding box center [120, 313] width 137 height 33
click at [96, 316] on span "husband wants to keep some liquid and thent take the rest to invest to get mone…" at bounding box center [122, 313] width 140 height 33
click at [99, 330] on div at bounding box center [122, 335] width 140 height 11
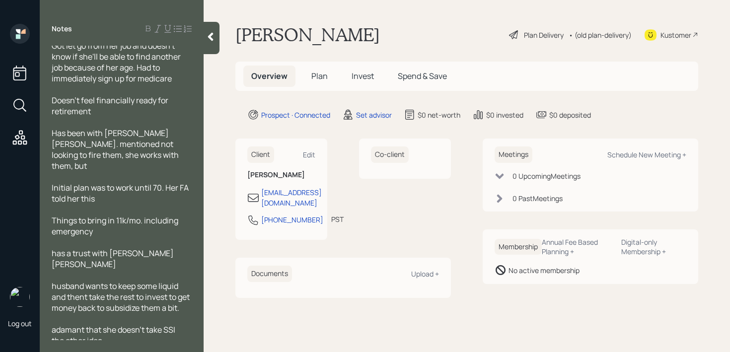
scroll to position [306, 0]
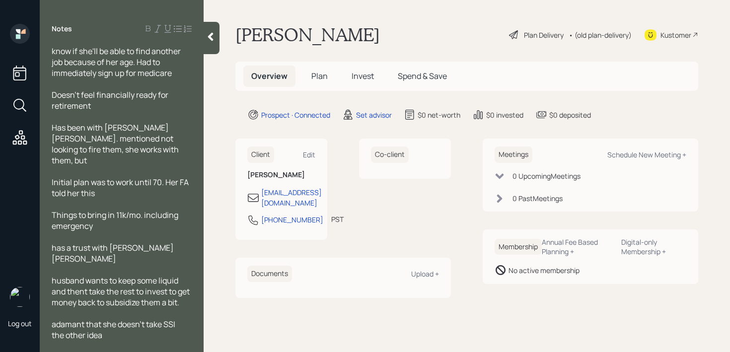
click at [155, 331] on div "the other idea" at bounding box center [122, 335] width 140 height 11
drag, startPoint x: 155, startPoint y: 331, endPoint x: 24, endPoint y: 331, distance: 131.1
click at [24, 331] on div "Log out Notes Age: 66 Retired w/ retired husband at 76 years old Cash Flow: Hus…" at bounding box center [365, 176] width 730 height 352
copy span "the other idea"
click at [92, 337] on div "adamant that she doesn't take SSI until FRA" at bounding box center [122, 330] width 140 height 22
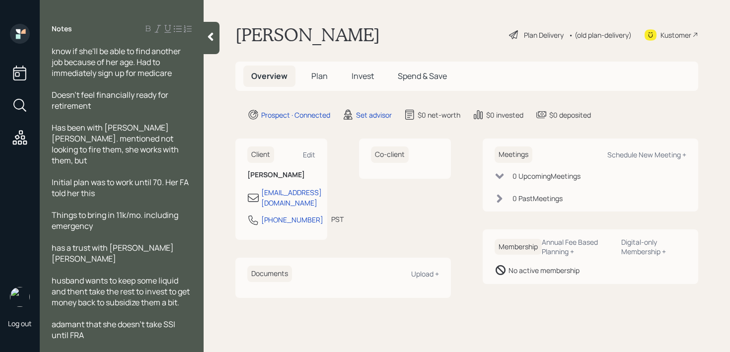
click at [208, 45] on div at bounding box center [212, 38] width 16 height 32
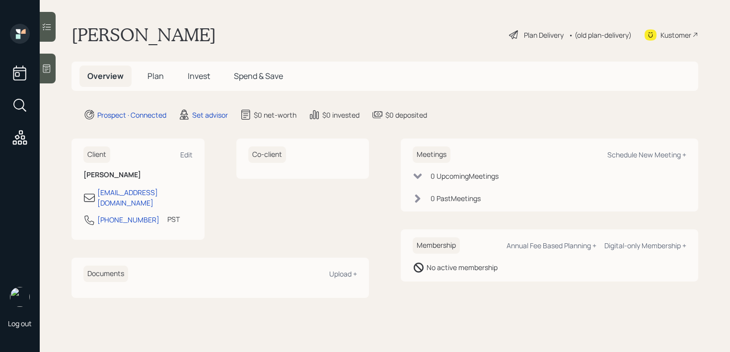
click at [46, 72] on icon at bounding box center [47, 69] width 10 height 10
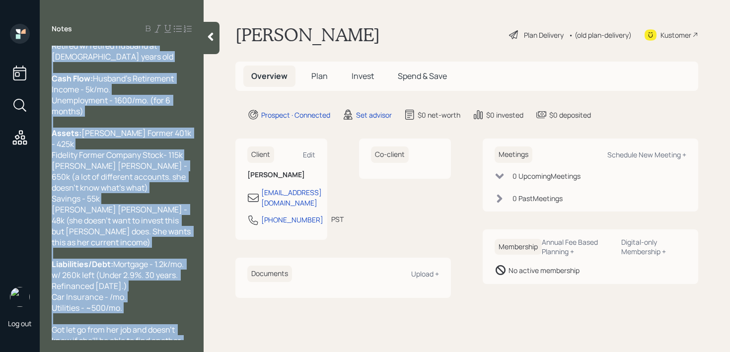
scroll to position [0, 0]
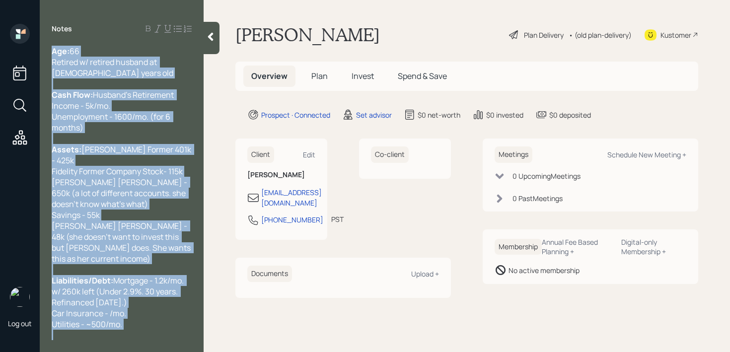
drag, startPoint x: 96, startPoint y: 335, endPoint x: 21, endPoint y: 9, distance: 334.5
click at [21, 9] on div "Log out Notes Age: 66 Retired w/ retired husband at 76 years old Cash Flow: Hus…" at bounding box center [365, 176] width 730 height 352
copy div "Age: 66 Retired w/ retired husband at 76 years old Cash Flow: Husband's Retirem…"
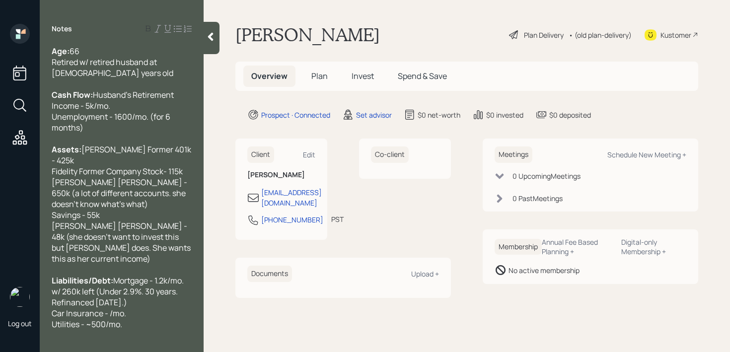
click at [203, 36] on div "Notes Age: 66 Retired w/ retired husband at 76 years old Cash Flow: Husband's R…" at bounding box center [122, 182] width 164 height 316
click at [208, 35] on icon at bounding box center [211, 37] width 10 height 10
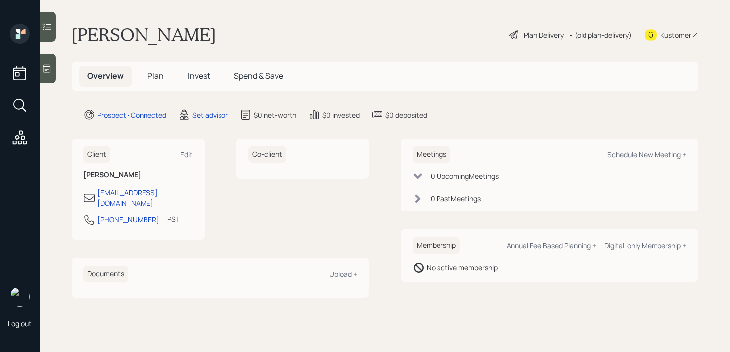
click at [335, 14] on main "Christy Vorhis Plan Delivery • (old plan-delivery) Kustomer Overview Plan Inves…" at bounding box center [385, 176] width 691 height 352
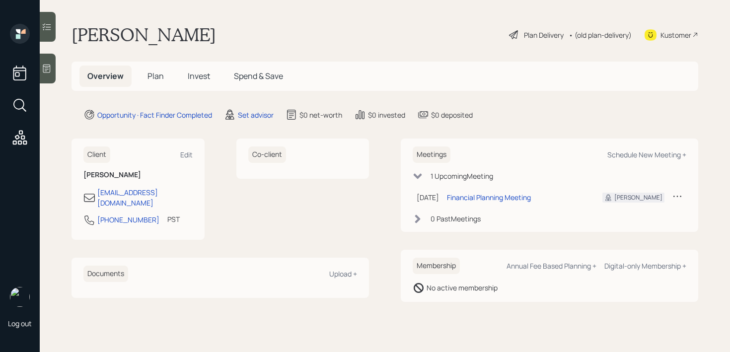
click at [50, 70] on icon at bounding box center [47, 69] width 10 height 10
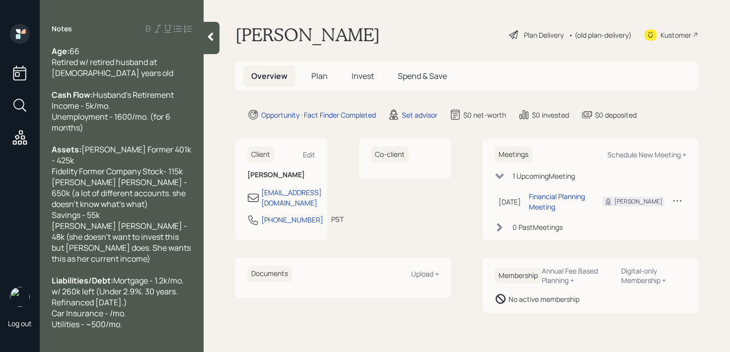
scroll to position [306, 0]
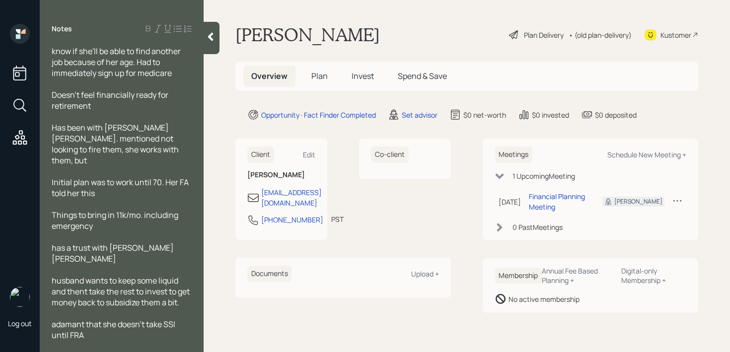
click at [123, 217] on span "Things to bring in 11k/mo. including emergency" at bounding box center [116, 221] width 128 height 22
click at [127, 235] on div at bounding box center [122, 236] width 140 height 11
click at [56, 245] on span "has a trust with [PERSON_NAME] [PERSON_NAME]" at bounding box center [114, 253] width 124 height 22
click at [88, 278] on span "husband wants to keep some liquid and thent take the rest to invest to get mone…" at bounding box center [122, 291] width 140 height 33
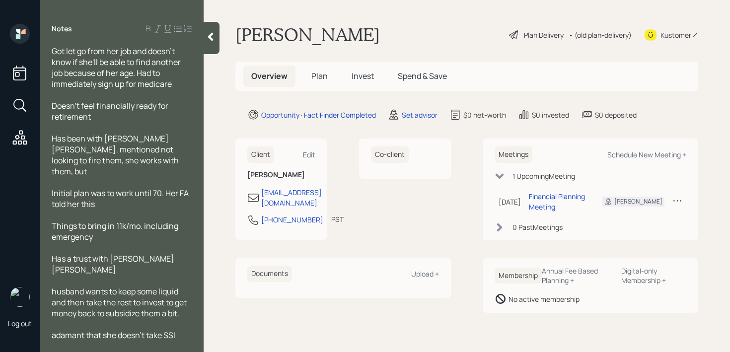
click at [56, 286] on span "husband wants to keep some liquid and then take the rest to invest to get money…" at bounding box center [120, 302] width 137 height 33
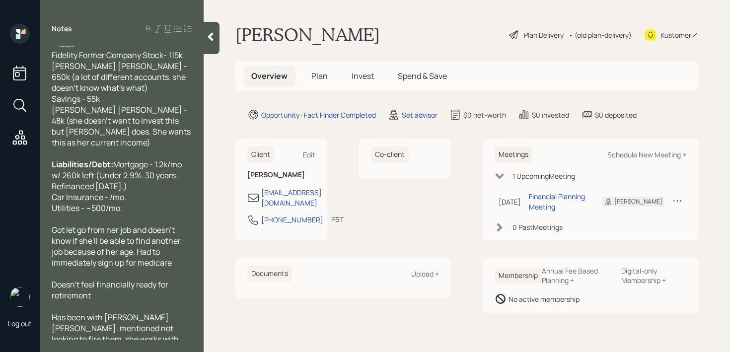
scroll to position [0, 0]
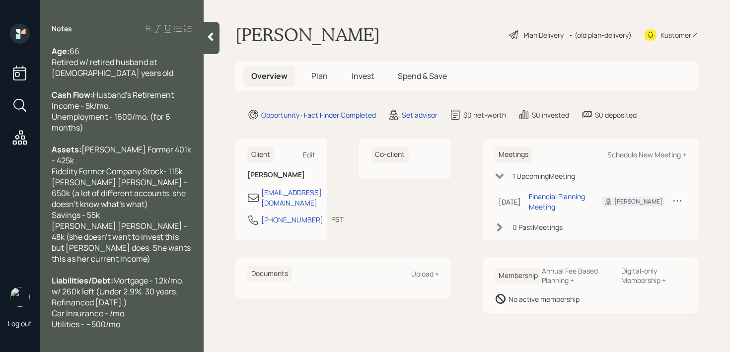
click at [126, 71] on div "Age: [DEMOGRAPHIC_DATA] Retired w/ retired husband at [DEMOGRAPHIC_DATA] years …" at bounding box center [122, 62] width 140 height 33
click at [114, 63] on span "66 Retired w/ retired husband at [DEMOGRAPHIC_DATA] years old" at bounding box center [113, 62] width 122 height 33
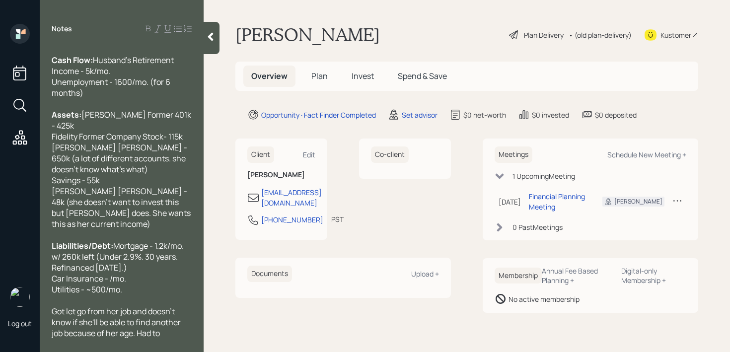
scroll to position [37, 0]
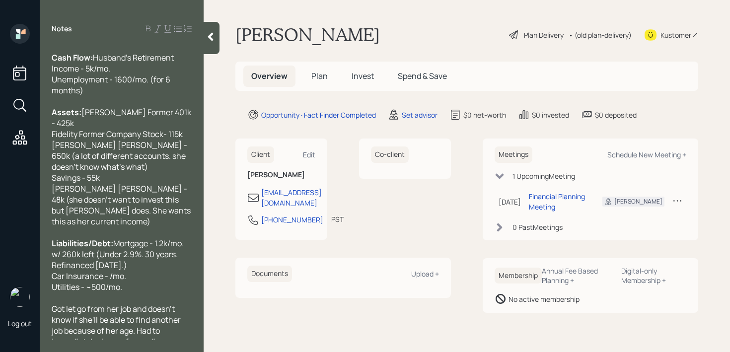
click at [95, 179] on span "[PERSON_NAME] Former 401k - 425k Fidelity Former Company Stock- 115k [PERSON_NA…" at bounding box center [122, 167] width 141 height 120
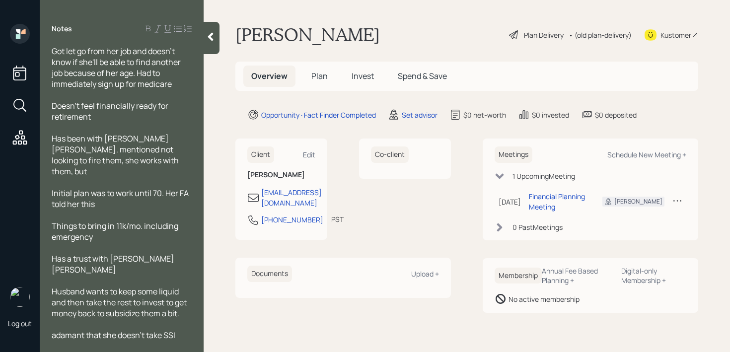
scroll to position [132, 0]
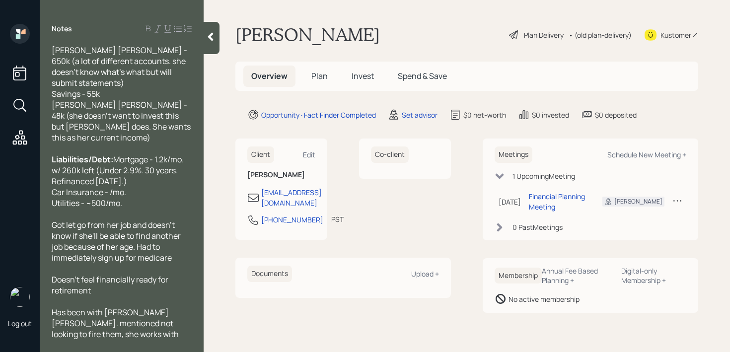
click at [174, 262] on div "Got let go from her job and doesn't know if she'll be able to find another job …" at bounding box center [122, 242] width 140 height 44
click at [175, 263] on div "Got let go from her job and doesn't know if she'll be able to find another job …" at bounding box center [122, 242] width 140 height 44
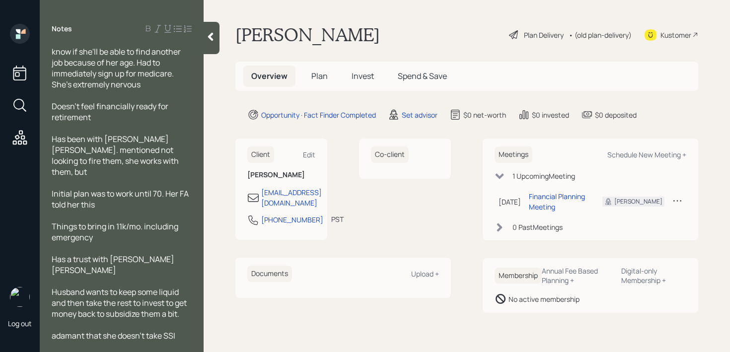
scroll to position [317, 0]
drag, startPoint x: 94, startPoint y: 124, endPoint x: 43, endPoint y: 119, distance: 51.9
click at [43, 119] on div "Age: [DEMOGRAPHIC_DATA] Retired w/ retired husband at [DEMOGRAPHIC_DATA] years …" at bounding box center [122, 193] width 164 height 295
click at [148, 70] on span "Got let go from her job and doesn't know if she'll be able to find another job …" at bounding box center [117, 62] width 131 height 55
click at [148, 89] on div "Got let go from her job and doesn't know if she'll be able to find another job …" at bounding box center [122, 62] width 140 height 55
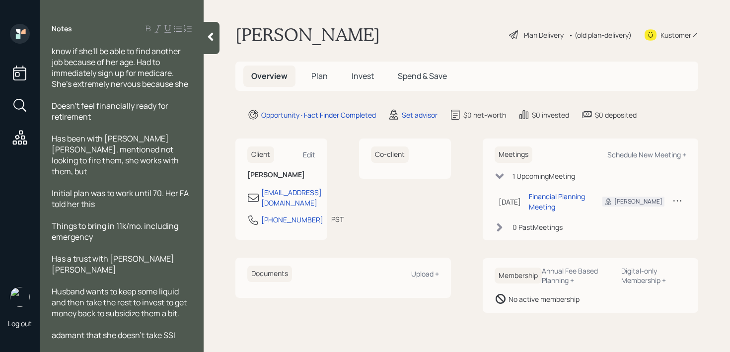
click at [60, 116] on span "Doesn't feel financially ready for retirement" at bounding box center [111, 111] width 118 height 22
click at [145, 170] on div "Has been with [PERSON_NAME] [PERSON_NAME]. mentioned not looking to fire them, …" at bounding box center [122, 155] width 140 height 44
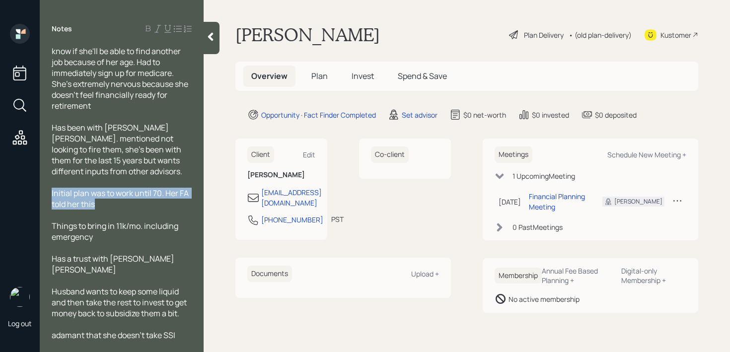
drag, startPoint x: 140, startPoint y: 223, endPoint x: 44, endPoint y: 208, distance: 97.5
click at [44, 208] on div "Age: [DEMOGRAPHIC_DATA] Retired w/ retired husband at [DEMOGRAPHIC_DATA] years …" at bounding box center [122, 193] width 164 height 295
copy span "Initial plan was to work until 70. Her FA told her this"
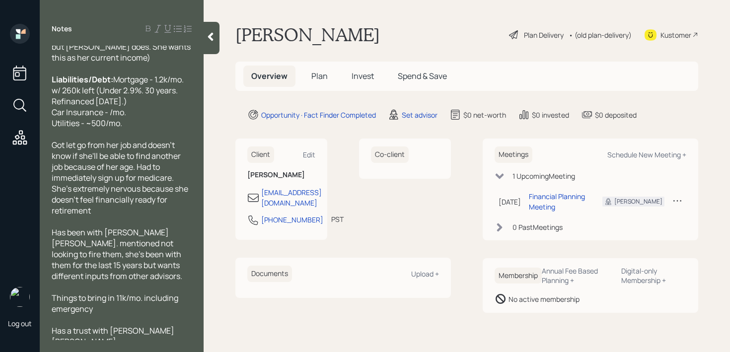
scroll to position [206, 0]
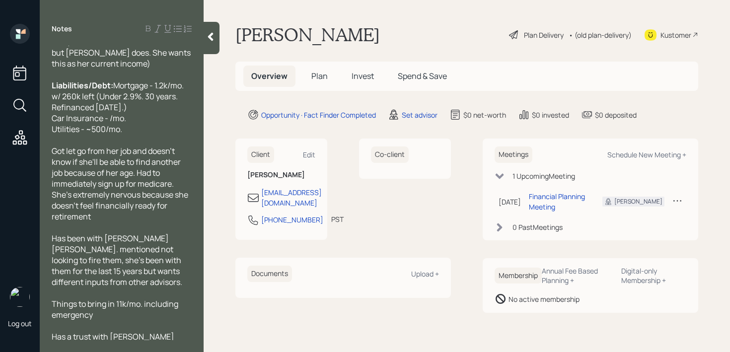
click at [130, 135] on div "Liabilities/Debt: Mortgage - 1.2k/mo. w/ 260k left (Under 2.9%. 30 years. Refin…" at bounding box center [122, 107] width 140 height 55
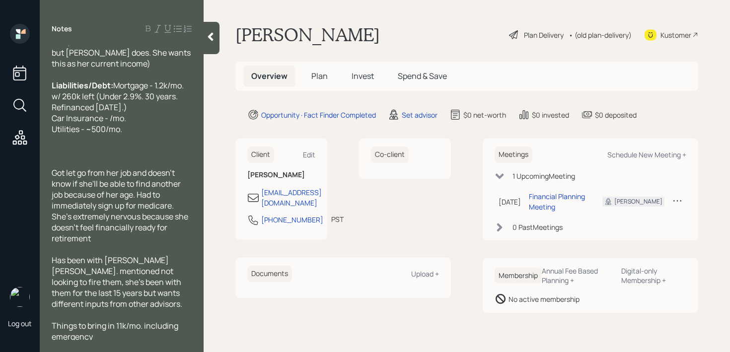
click at [117, 244] on div "doesn't feel financially ready for retirement" at bounding box center [122, 233] width 140 height 22
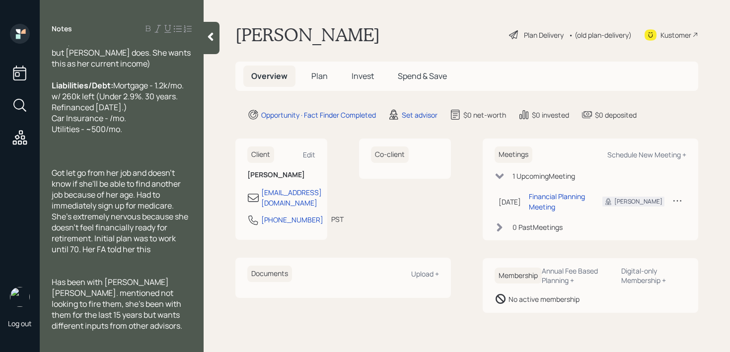
click at [154, 255] on div "doesn't feel financially ready for retirement. Initial plan was to work until 7…" at bounding box center [122, 238] width 140 height 33
drag, startPoint x: 154, startPoint y: 261, endPoint x: 107, endPoint y: 263, distance: 46.7
click at [107, 255] on div "doesn't feel financially ready for retirement. Initial plan was to work until 7…" at bounding box center [122, 238] width 140 height 33
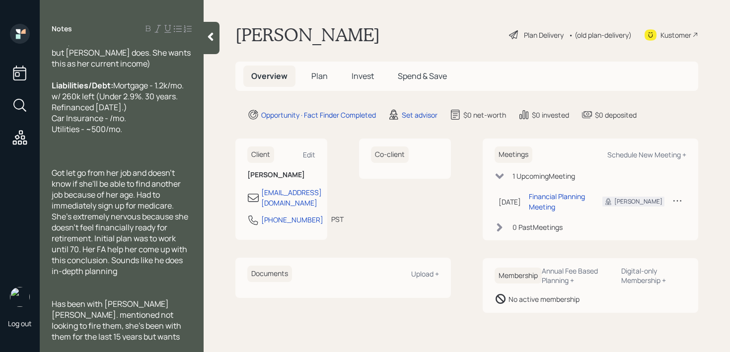
scroll to position [361, 0]
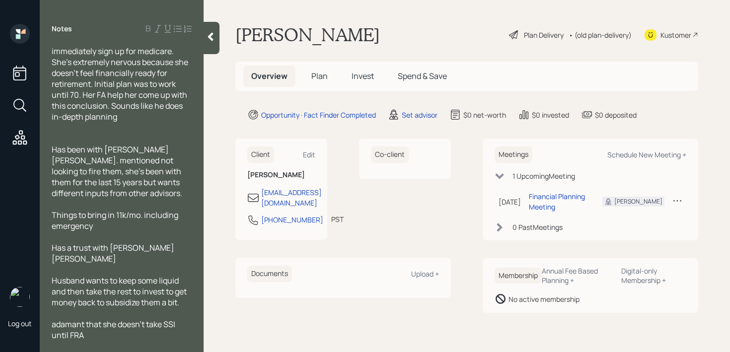
click at [135, 144] on div at bounding box center [122, 138] width 140 height 11
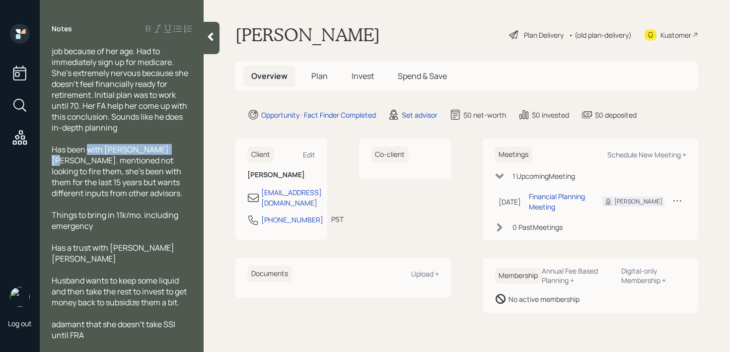
drag, startPoint x: 171, startPoint y: 158, endPoint x: 103, endPoint y: 157, distance: 68.6
click at [92, 158] on div "Has been with [PERSON_NAME] [PERSON_NAME]. mentioned not looking to fire them, …" at bounding box center [122, 171] width 140 height 55
click at [174, 162] on div "Has been with [PERSON_NAME] [PERSON_NAME]. mentioned not looking to fire them, …" at bounding box center [122, 171] width 140 height 55
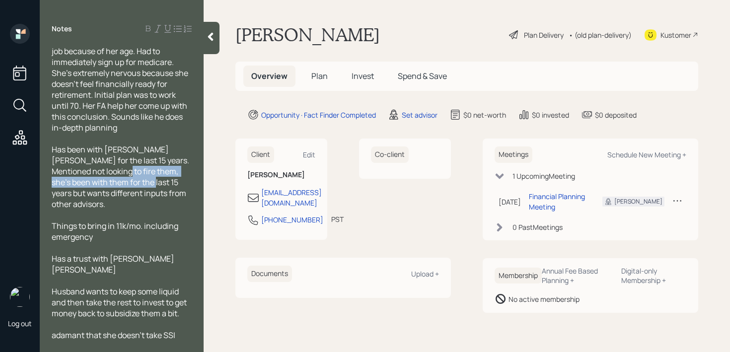
drag, startPoint x: 85, startPoint y: 184, endPoint x: 97, endPoint y: 193, distance: 15.2
click at [97, 193] on span "Has been with [PERSON_NAME] [PERSON_NAME] for the last 15 years. Mentioned not …" at bounding box center [121, 177] width 139 height 66
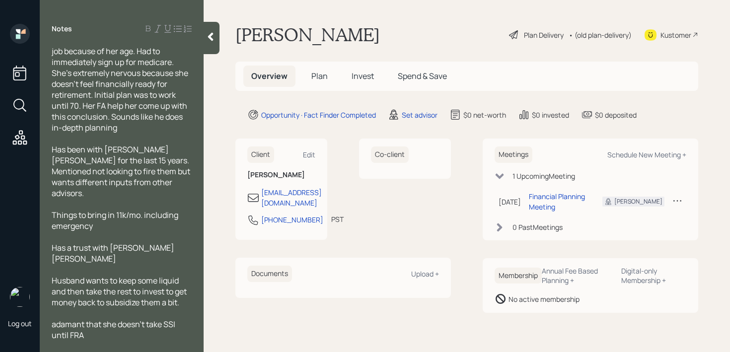
scroll to position [339, 0]
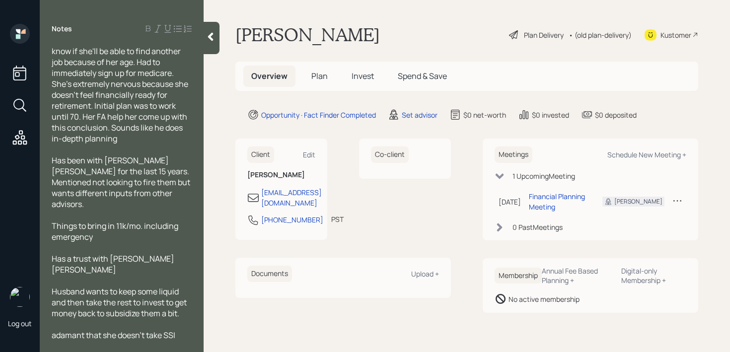
click at [111, 197] on span "Has been with [PERSON_NAME] [PERSON_NAME] for the last 15 years. Mentioned not …" at bounding box center [122, 182] width 140 height 55
click at [109, 215] on div at bounding box center [122, 215] width 140 height 11
click at [77, 229] on span "Things to bring in 11k/mo. including emergency" at bounding box center [116, 232] width 128 height 22
drag, startPoint x: 103, startPoint y: 239, endPoint x: 48, endPoint y: 226, distance: 57.1
click at [48, 226] on div "Age: [DEMOGRAPHIC_DATA] Retired w/ retired husband at [DEMOGRAPHIC_DATA] years …" at bounding box center [122, 193] width 164 height 295
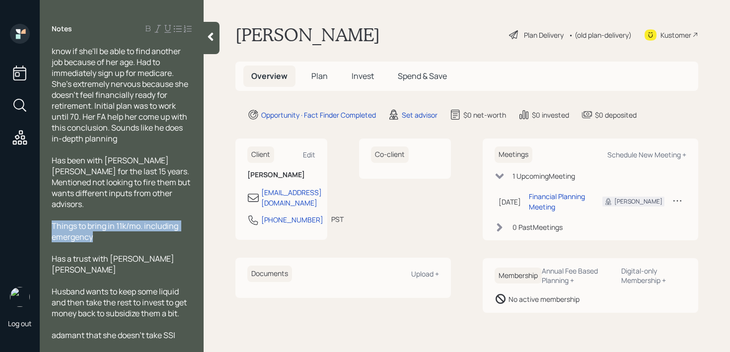
copy span "Things to bring in 11k/mo. including emergency"
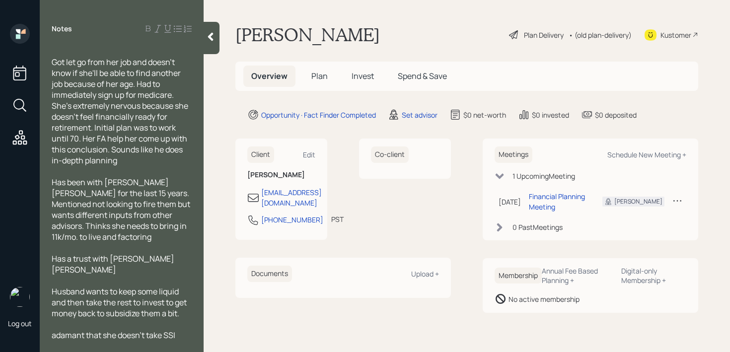
scroll to position [328, 0]
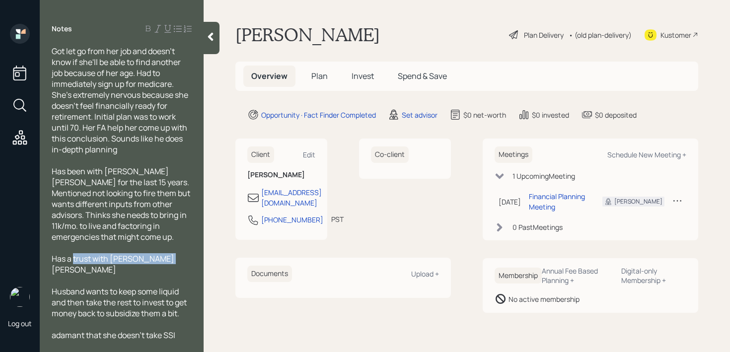
drag, startPoint x: 124, startPoint y: 261, endPoint x: 44, endPoint y: 261, distance: 80.0
click at [44, 261] on div "Age: [DEMOGRAPHIC_DATA] Retired w/ retired husband at [DEMOGRAPHIC_DATA] years …" at bounding box center [122, 193] width 164 height 295
copy span "Has a trust with [PERSON_NAME] [PERSON_NAME]"
click at [92, 336] on div "adamant that she doesn't take SSI until FRA" at bounding box center [122, 341] width 140 height 22
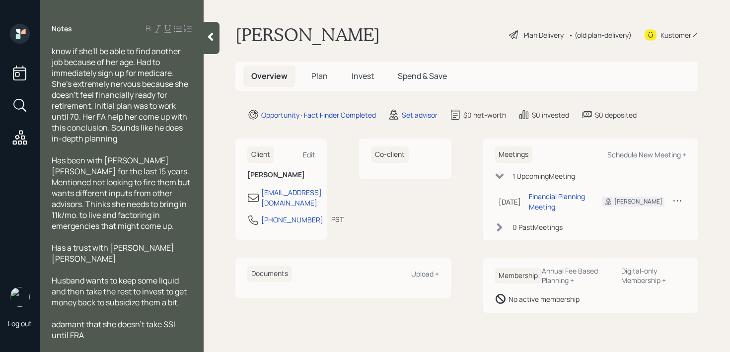
scroll to position [350, 0]
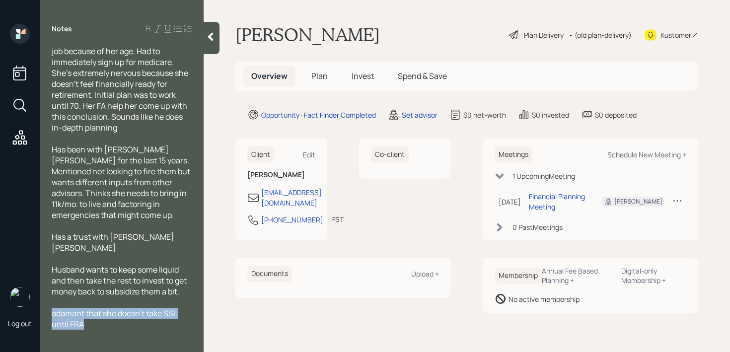
drag, startPoint x: 98, startPoint y: 318, endPoint x: 42, endPoint y: 305, distance: 58.1
click at [42, 305] on div "Age: [DEMOGRAPHIC_DATA] Retired w/ retired husband at [DEMOGRAPHIC_DATA] years …" at bounding box center [122, 193] width 164 height 295
copy span "adamant that she doesn't take SSI until FRA"
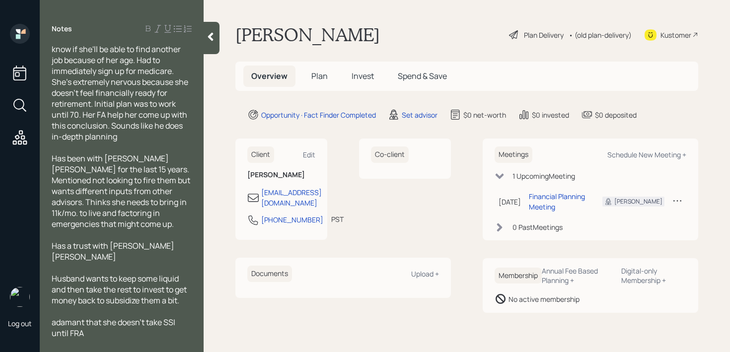
click at [178, 247] on div "Has a trust with [PERSON_NAME] [PERSON_NAME]" at bounding box center [122, 251] width 140 height 22
click at [188, 228] on div "Has been with [PERSON_NAME] [PERSON_NAME] for the last 15 years. Mentioned not …" at bounding box center [122, 191] width 140 height 77
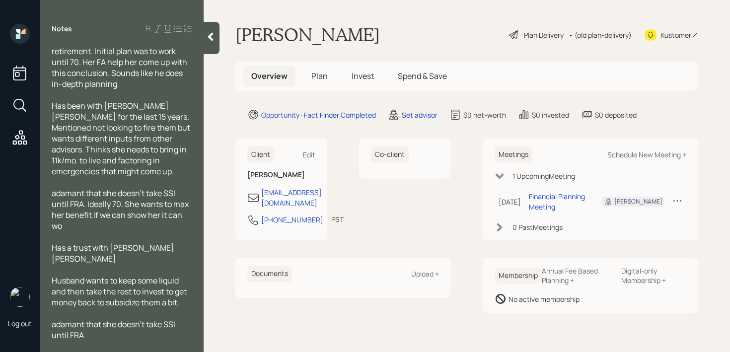
scroll to position [404, 0]
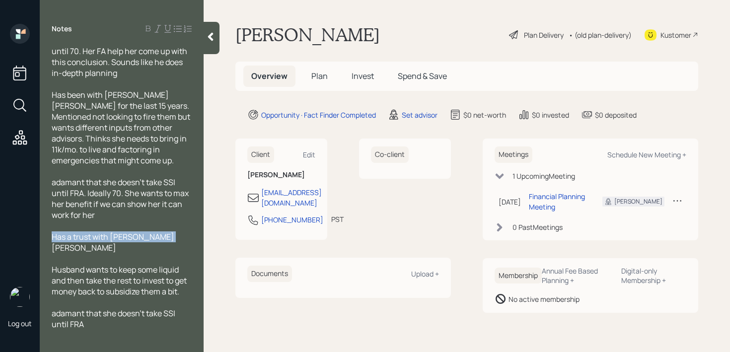
drag, startPoint x: 182, startPoint y: 234, endPoint x: 0, endPoint y: 234, distance: 182.3
click at [0, 234] on div "Log out Notes Age: [DEMOGRAPHIC_DATA] Retired w/ retired husband at [DEMOGRAPHI…" at bounding box center [365, 176] width 730 height 352
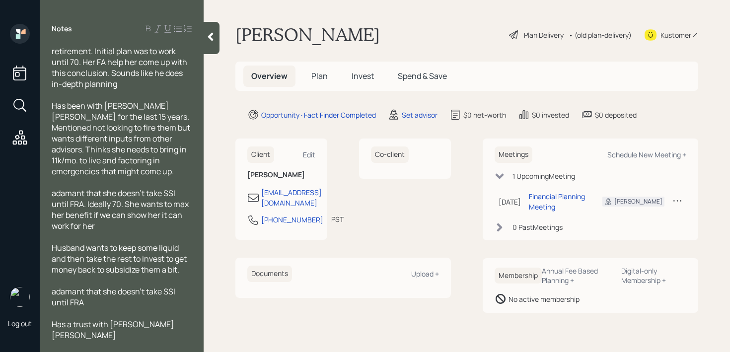
scroll to position [383, 0]
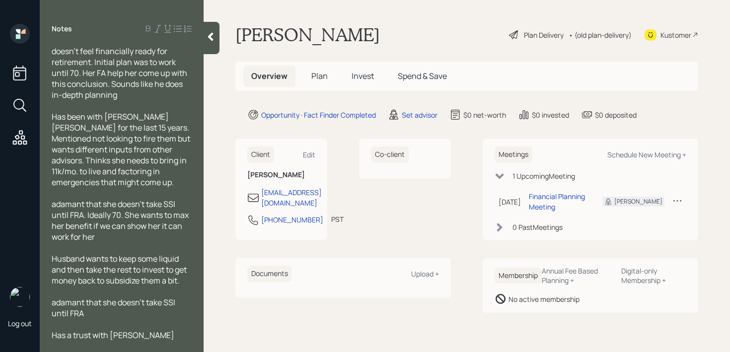
click at [53, 259] on span "Husband wants to keep some liquid and then take the rest to invest to get money…" at bounding box center [120, 269] width 137 height 33
click at [138, 259] on span "Husband wants to keep some liquid and then take the rest to invest to get money…" at bounding box center [120, 269] width 137 height 33
click at [161, 258] on span "Husband wants to keep some liquid and then take the rest to invest to get money…" at bounding box center [120, 269] width 137 height 33
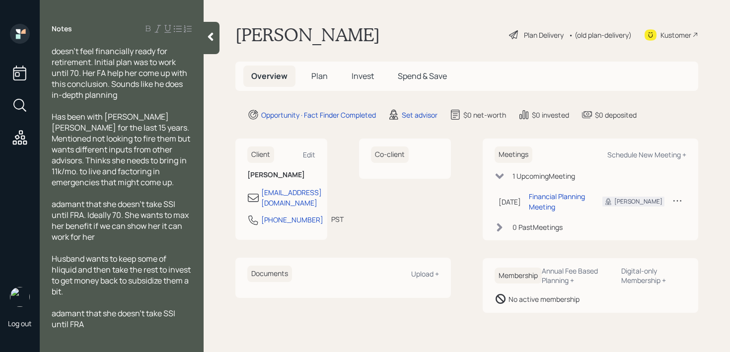
scroll to position [393, 0]
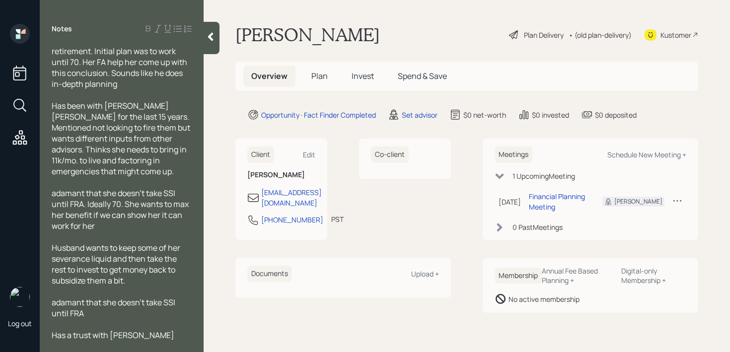
click at [111, 258] on span "Husband wants to keep some of her severance liquid and then take the rest to in…" at bounding box center [117, 264] width 130 height 44
click at [88, 258] on span "Husband wants to keep some of her severance liquid and then take the rest to in…" at bounding box center [117, 264] width 130 height 44
click at [162, 288] on div at bounding box center [122, 291] width 140 height 11
drag, startPoint x: 170, startPoint y: 282, endPoint x: 31, endPoint y: 282, distance: 139.1
click at [31, 282] on div "Log out Notes Age: [DEMOGRAPHIC_DATA] Retired w/ retired husband at [DEMOGRAPHI…" at bounding box center [365, 176] width 730 height 352
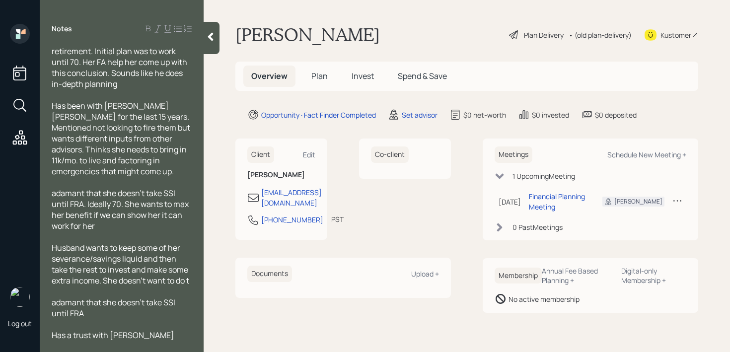
scroll to position [404, 0]
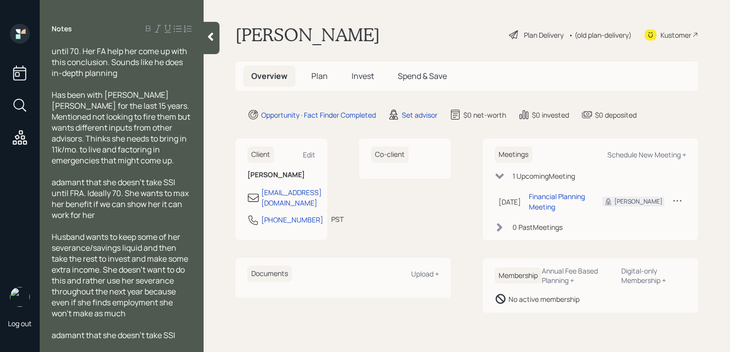
click at [58, 182] on span "adamant that she doesn't take SSI until FRA. Ideally 70. She wants to max her b…" at bounding box center [121, 199] width 139 height 44
click at [215, 28] on div at bounding box center [212, 38] width 16 height 32
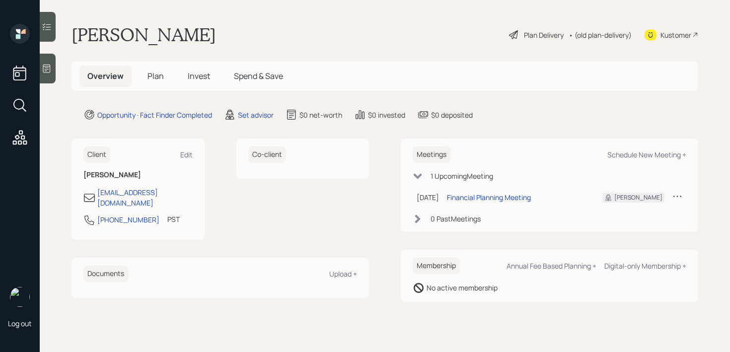
click at [57, 65] on main "[PERSON_NAME] Plan Delivery • (old plan-delivery) Kustomer Overview Plan Invest…" at bounding box center [385, 176] width 691 height 352
click at [52, 66] on div at bounding box center [48, 69] width 16 height 30
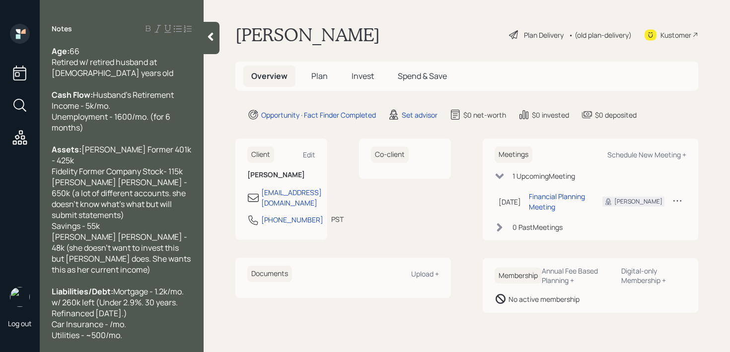
scroll to position [437, 0]
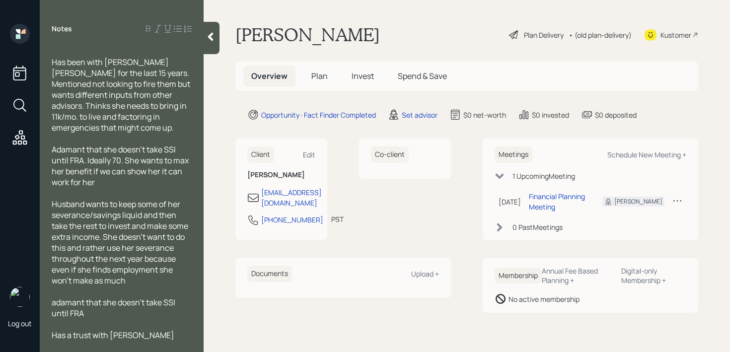
click at [96, 315] on div "adamant that she doesn't take SSI until FRA" at bounding box center [122, 308] width 140 height 22
drag, startPoint x: 97, startPoint y: 315, endPoint x: 29, endPoint y: 305, distance: 68.9
click at [29, 305] on div "Log out Notes Age: [DEMOGRAPHIC_DATA] Retired w/ retired husband at [DEMOGRAPHI…" at bounding box center [365, 176] width 730 height 352
click at [58, 305] on span "adamant that she doesn't take SSI until FRA" at bounding box center [114, 308] width 125 height 22
drag, startPoint x: 93, startPoint y: 317, endPoint x: 32, endPoint y: 300, distance: 62.9
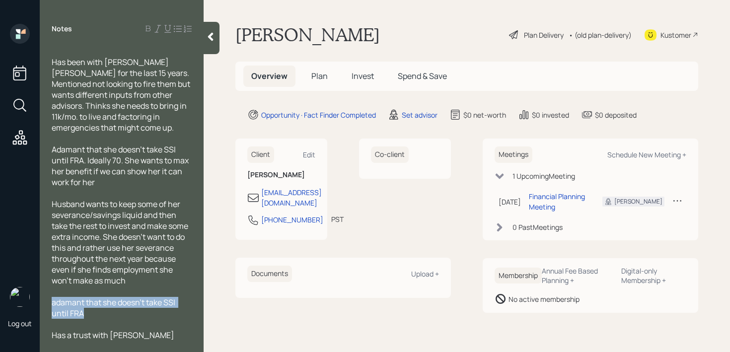
click at [32, 300] on div "Log out Notes Age: [DEMOGRAPHIC_DATA] Retired w/ retired husband at [DEMOGRAPHI…" at bounding box center [365, 176] width 730 height 352
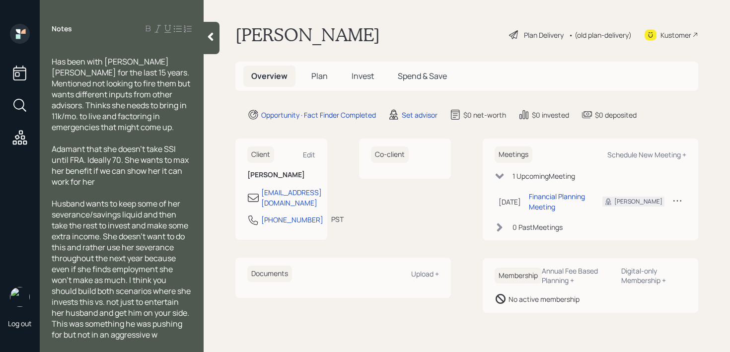
scroll to position [449, 0]
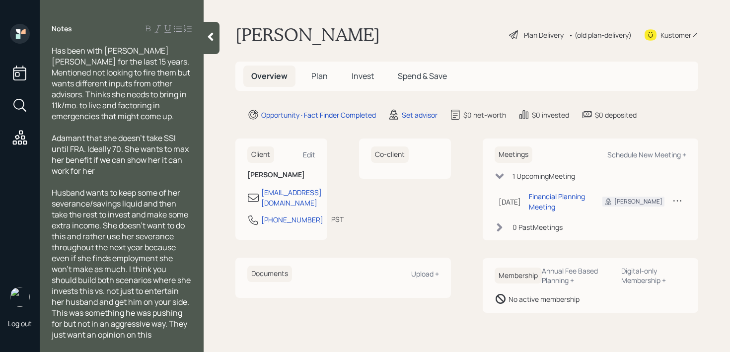
drag, startPoint x: 128, startPoint y: 268, endPoint x: 181, endPoint y: 330, distance: 81.4
click at [181, 330] on span "Husband wants to keep some of her severance/savings liquid and then take the re…" at bounding box center [122, 263] width 141 height 153
click at [146, 276] on span "Husband wants to keep some of her severance/savings liquid and then take the re…" at bounding box center [122, 263] width 141 height 153
click at [137, 273] on span "Husband wants to keep some of her severance/savings liquid and then take the re…" at bounding box center [122, 263] width 141 height 153
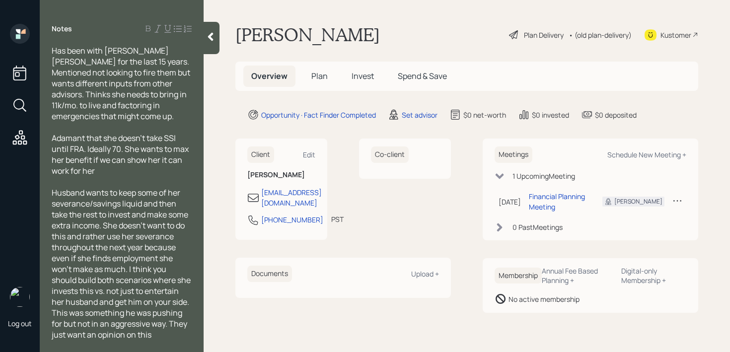
click at [130, 271] on span "Husband wants to keep some of her severance/savings liquid and then take the re…" at bounding box center [122, 263] width 141 height 153
click at [128, 271] on span "Husband wants to keep some of her severance/savings liquid and then take the re…" at bounding box center [122, 263] width 141 height 153
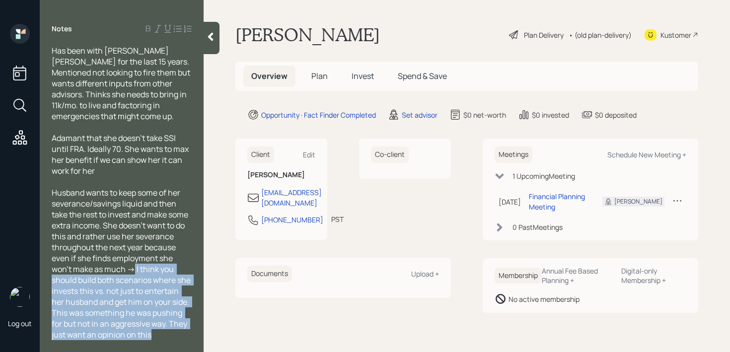
drag, startPoint x: 136, startPoint y: 270, endPoint x: 190, endPoint y: 333, distance: 83.1
click at [190, 333] on div "Husband wants to keep some of her severance/savings liquid and then take the re…" at bounding box center [122, 263] width 140 height 153
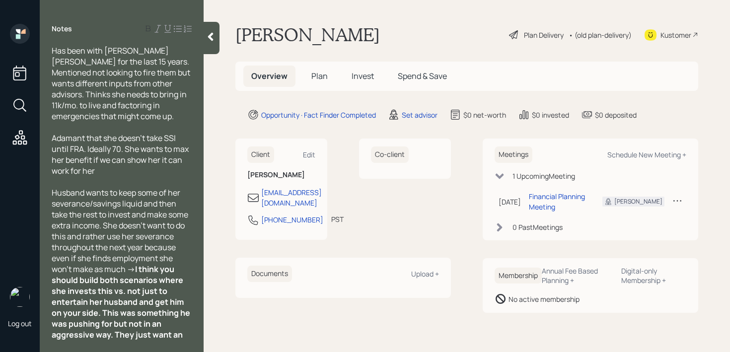
click at [195, 333] on div "Age: [DEMOGRAPHIC_DATA] Retired w/ retired husband at [DEMOGRAPHIC_DATA] years …" at bounding box center [122, 193] width 164 height 295
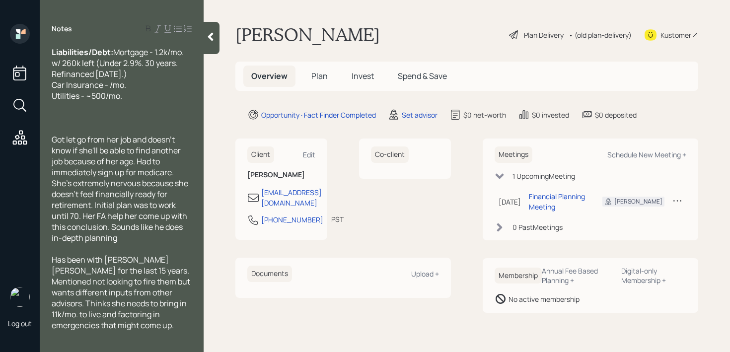
scroll to position [0, 0]
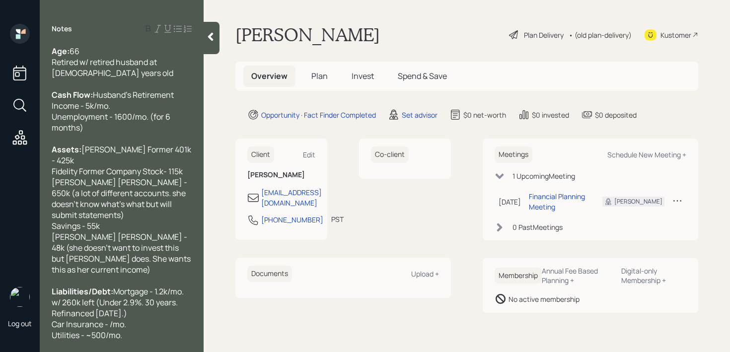
click at [214, 34] on icon at bounding box center [211, 37] width 10 height 10
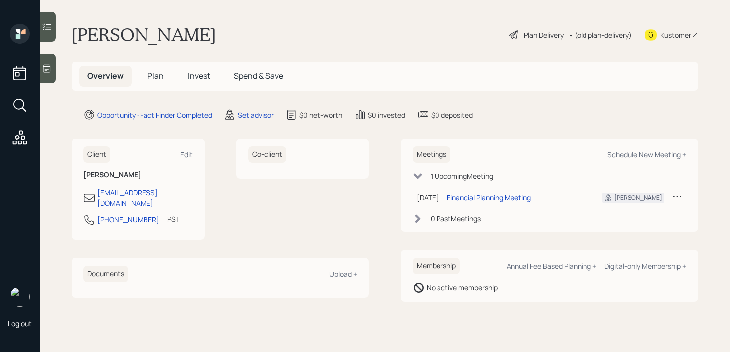
click at [325, 13] on main "[PERSON_NAME] Plan Delivery • (old plan-delivery) Kustomer Overview Plan Invest…" at bounding box center [385, 176] width 691 height 352
